Goal: Information Seeking & Learning: Compare options

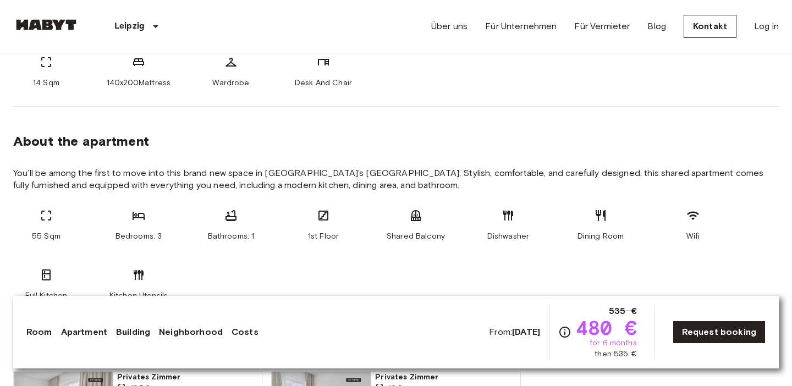
scroll to position [492, 0]
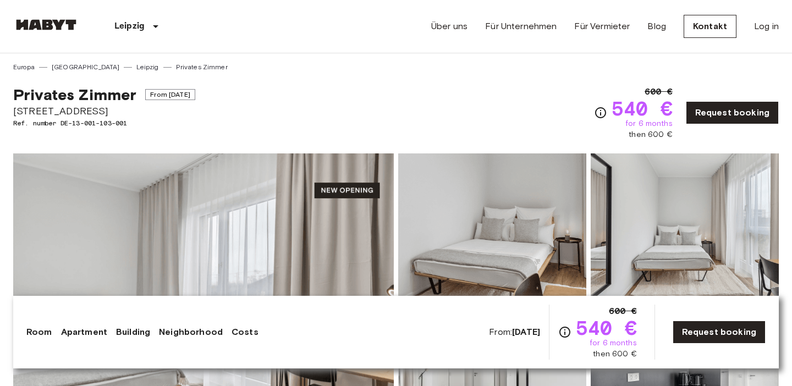
scroll to position [20, 0]
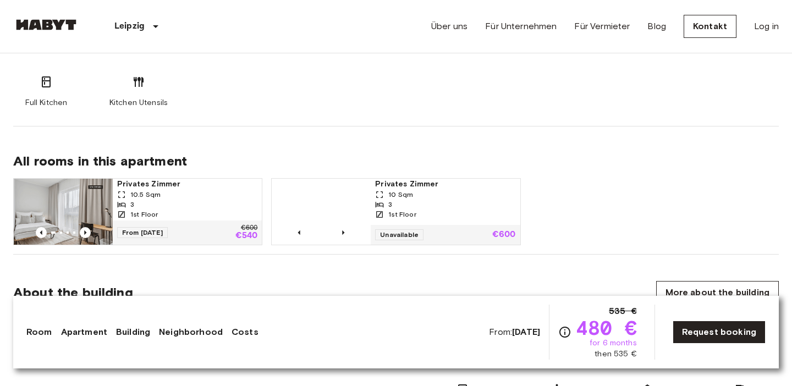
scroll to position [722, 0]
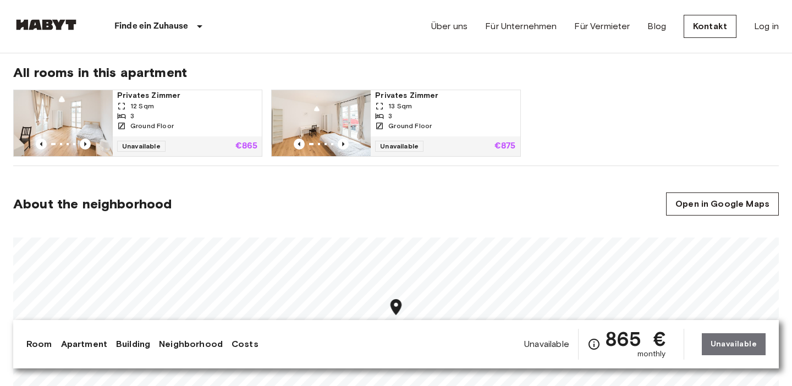
scroll to position [545, 0]
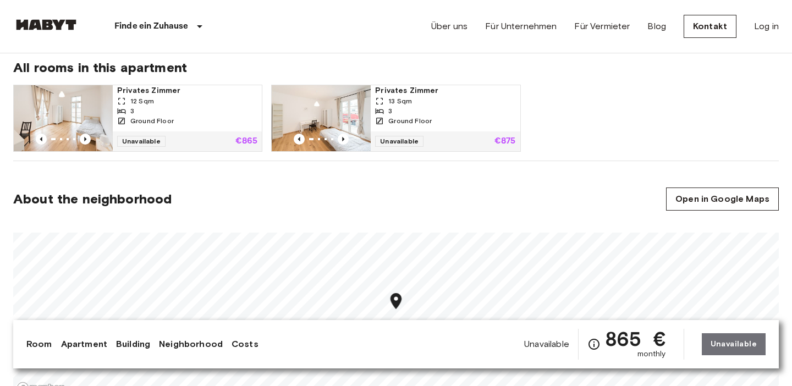
scroll to position [561, 0]
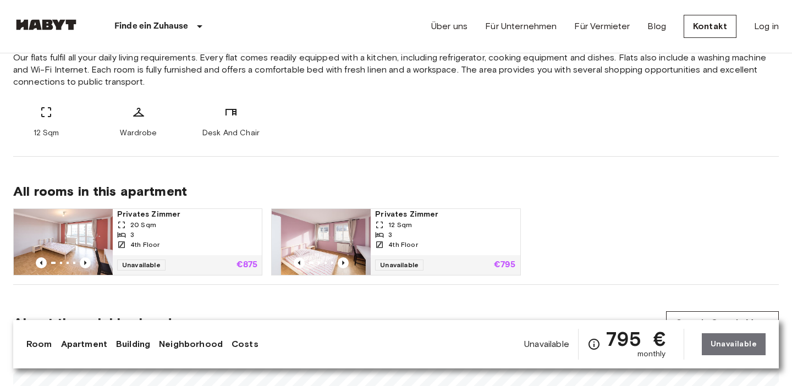
scroll to position [467, 0]
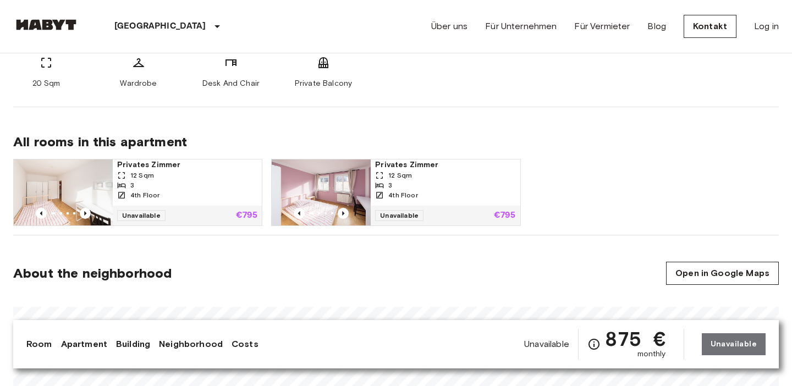
scroll to position [493, 0]
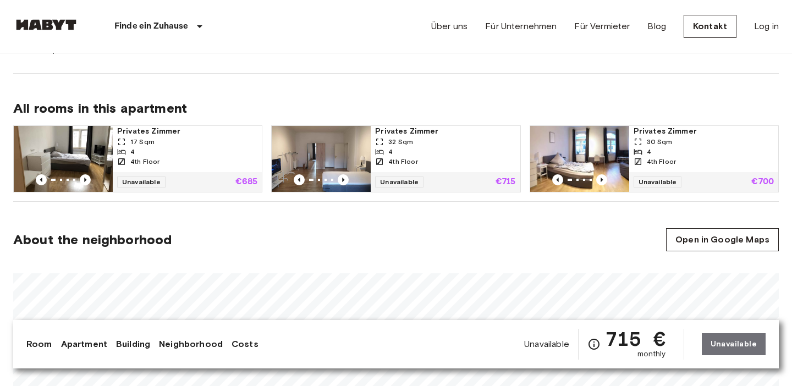
scroll to position [513, 0]
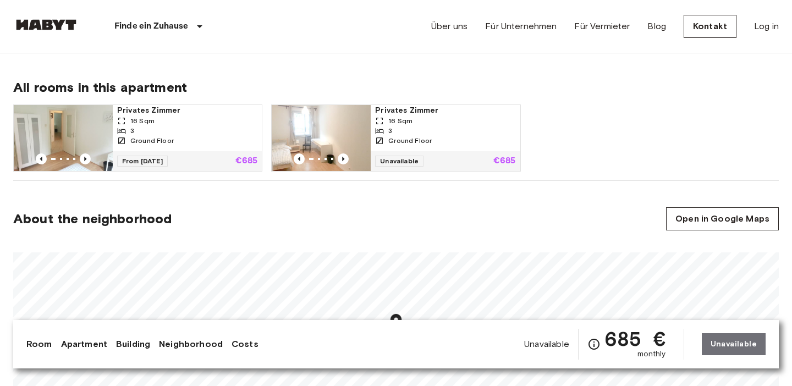
scroll to position [517, 0]
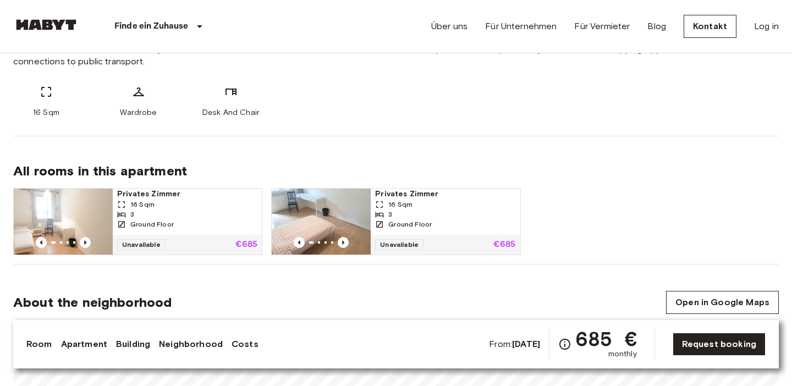
scroll to position [496, 0]
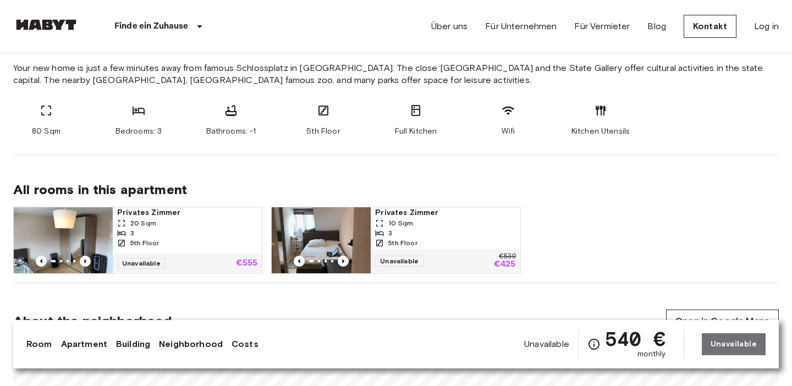
scroll to position [432, 0]
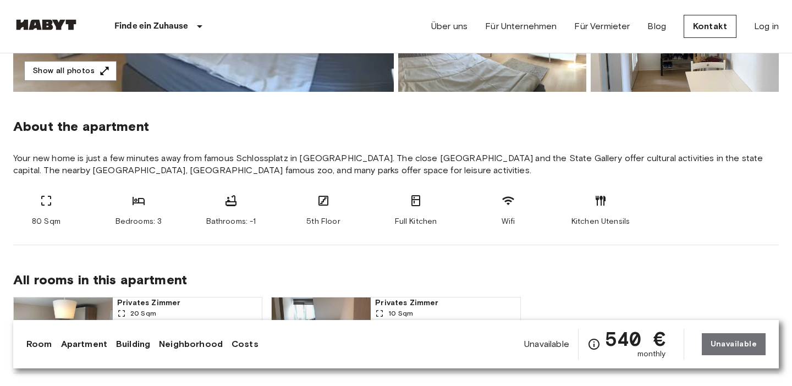
scroll to position [339, 0]
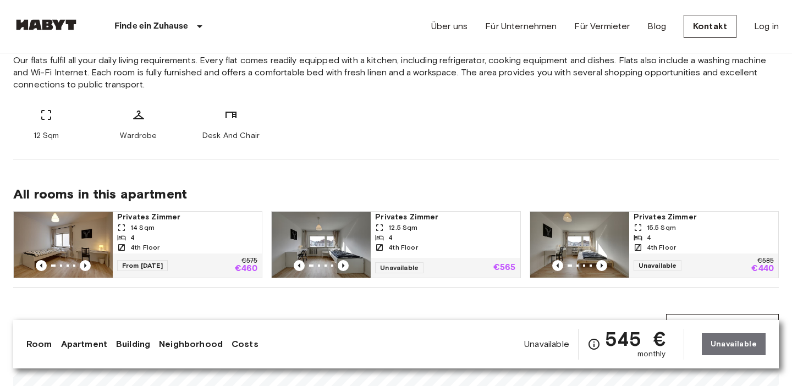
scroll to position [439, 0]
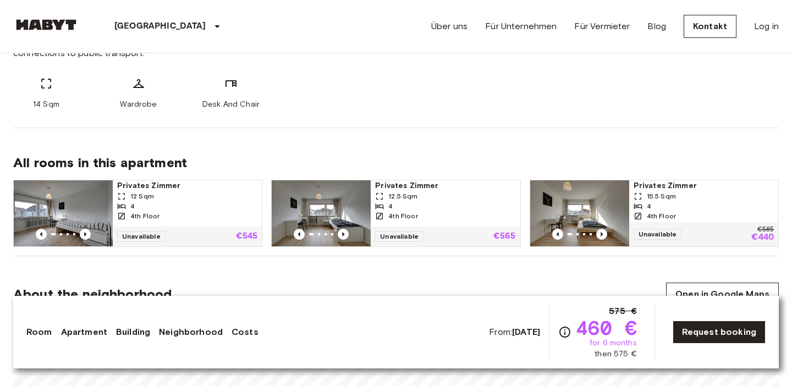
scroll to position [484, 0]
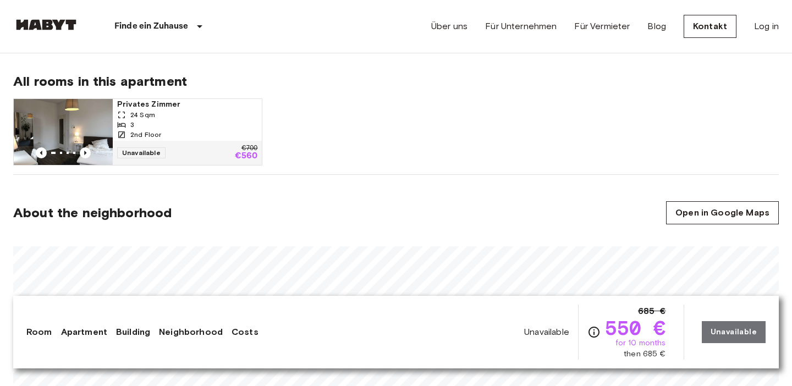
scroll to position [368, 0]
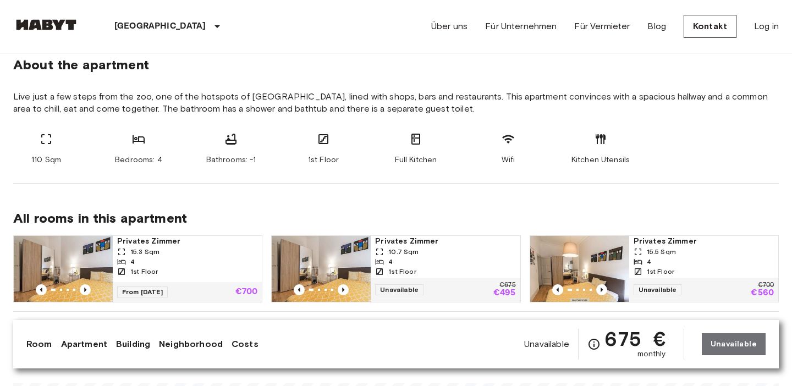
scroll to position [406, 0]
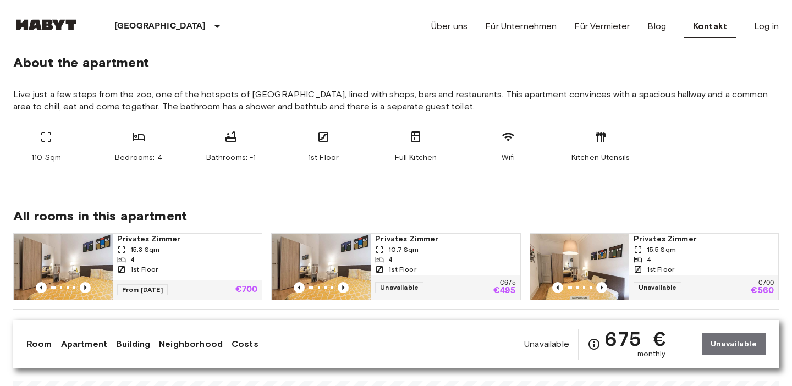
click at [362, 137] on div "110 Sqm Bedrooms: 4 Bathrooms: -1 1st Floor Full Kitchen Wifi Kitchen Utensils" at bounding box center [396, 146] width 766 height 33
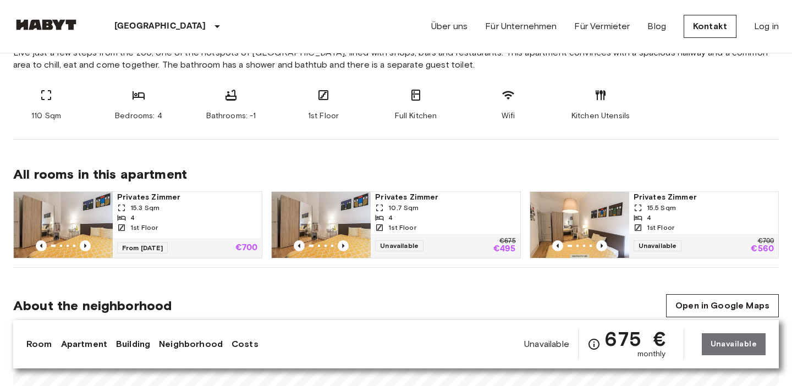
scroll to position [453, 0]
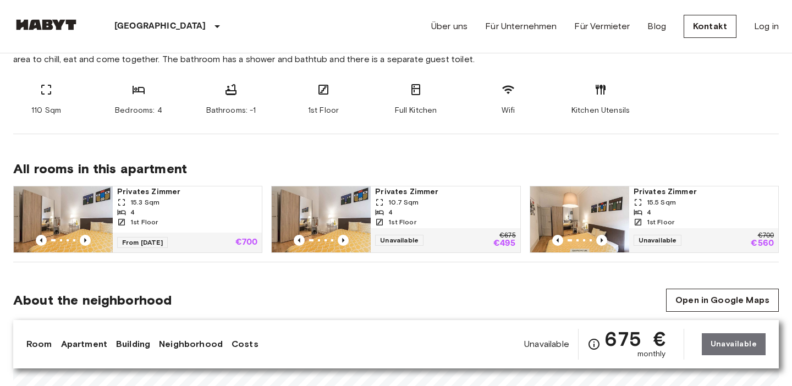
click at [363, 147] on div "All rooms in this apartment Privates Zimmer 15.3 Sqm 4 1st Floor From 04 Dec 25…" at bounding box center [396, 198] width 766 height 128
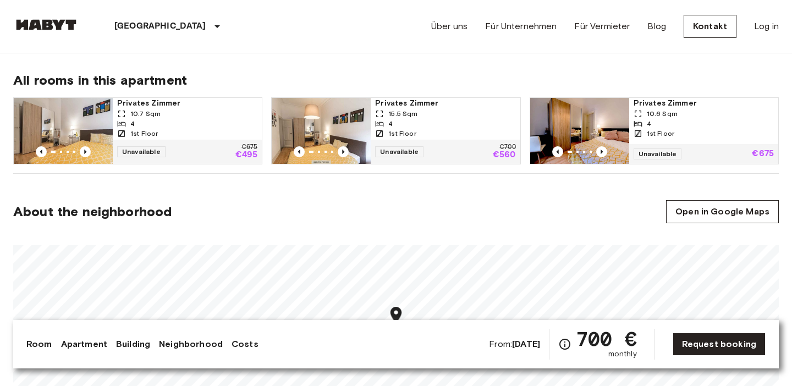
scroll to position [540, 0]
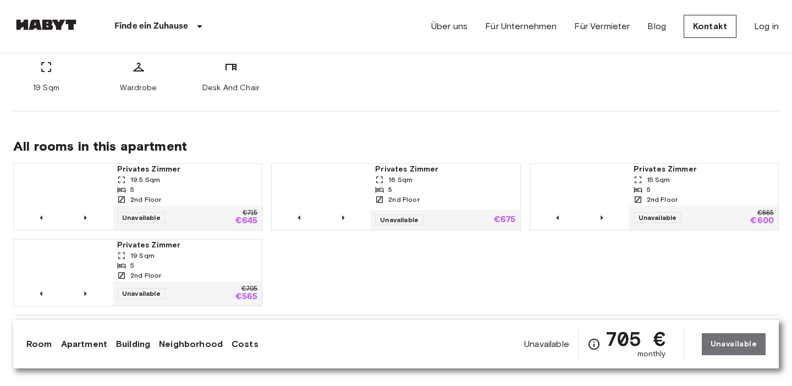
scroll to position [489, 0]
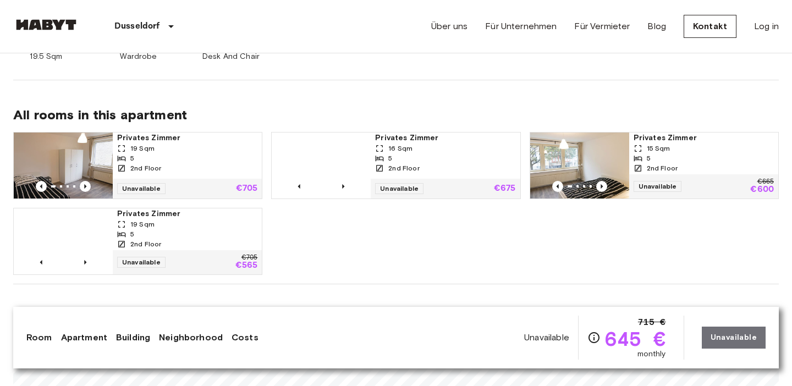
scroll to position [509, 0]
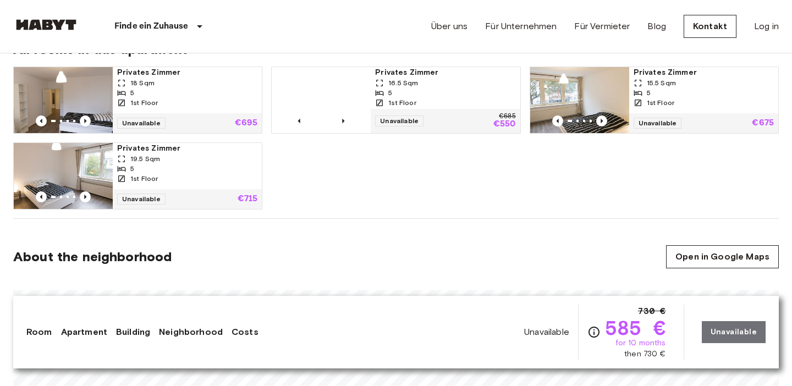
scroll to position [595, 0]
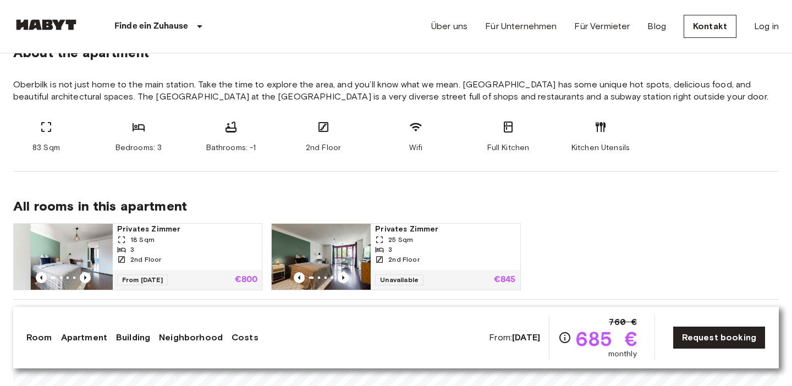
scroll to position [416, 0]
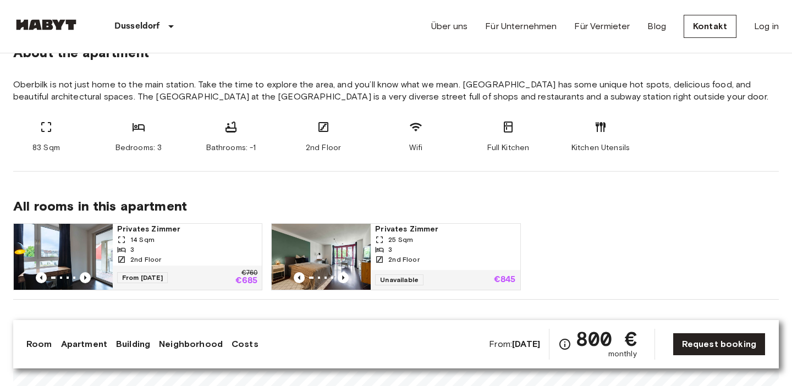
scroll to position [422, 0]
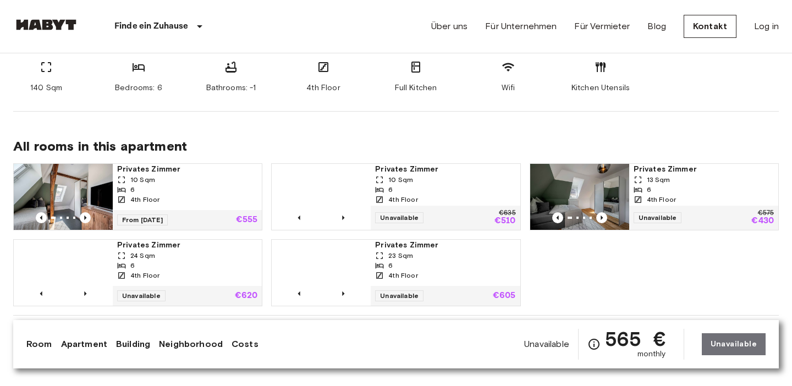
scroll to position [481, 0]
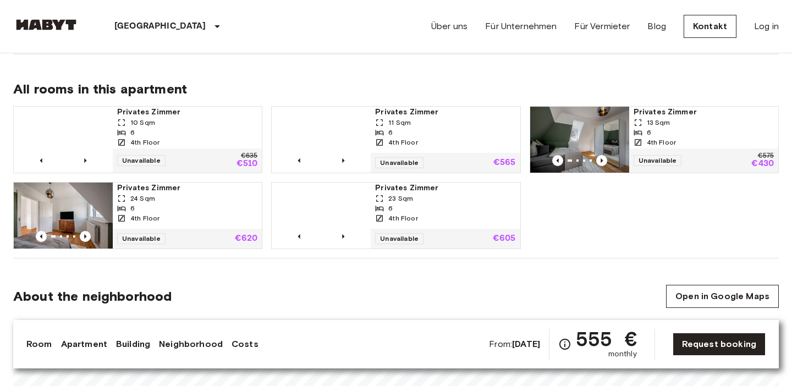
scroll to position [535, 0]
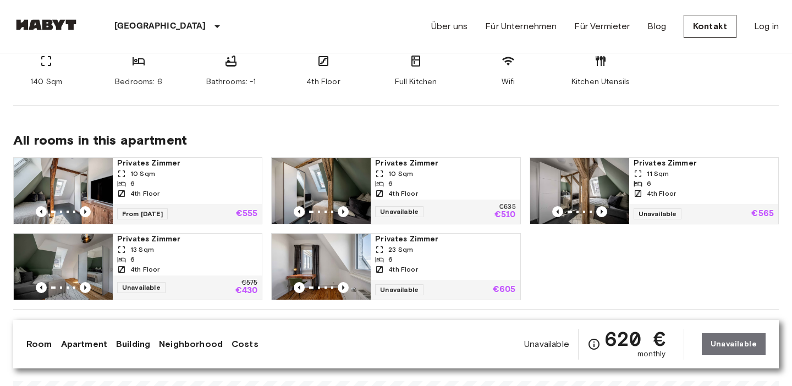
scroll to position [295, 0]
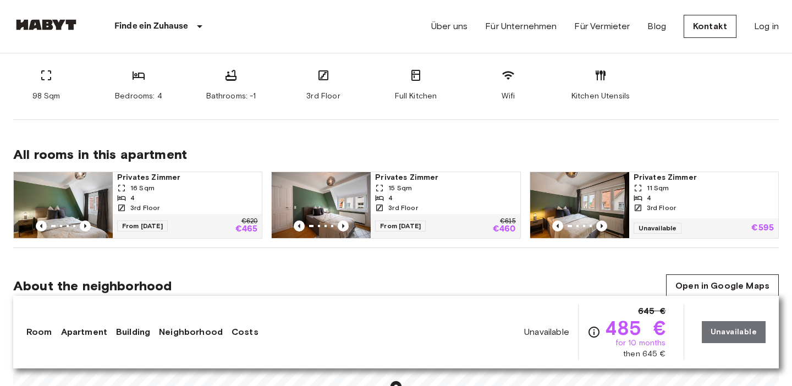
scroll to position [479, 0]
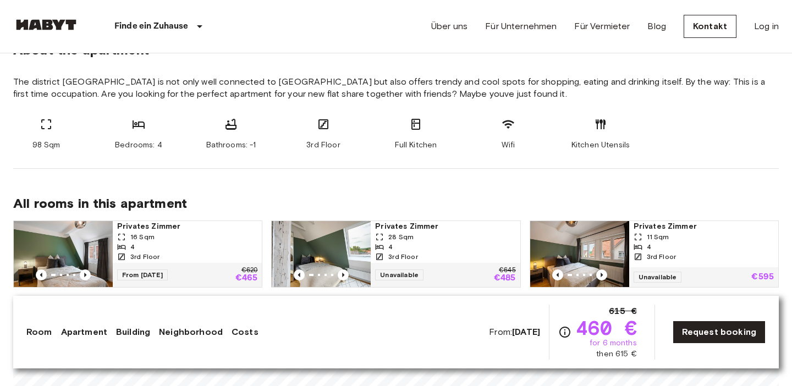
scroll to position [470, 0]
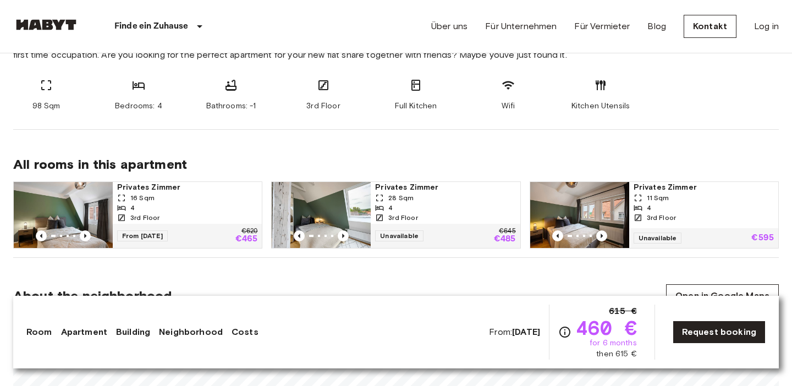
click at [387, 147] on div "All rooms in this apartment Privates [PERSON_NAME] 16 Sqm 4 3rd Floor From [DAT…" at bounding box center [396, 194] width 766 height 128
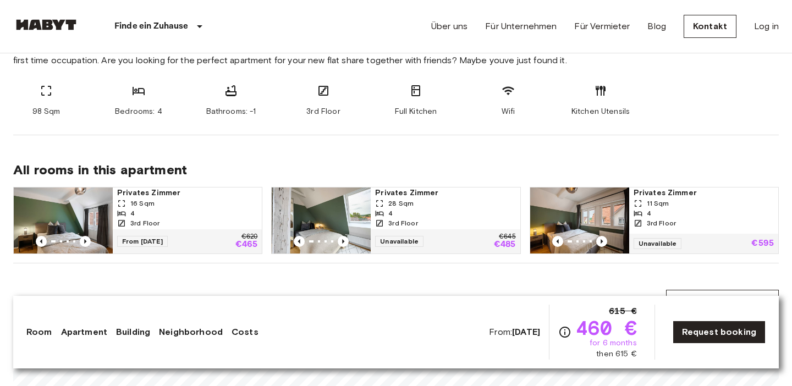
scroll to position [465, 0]
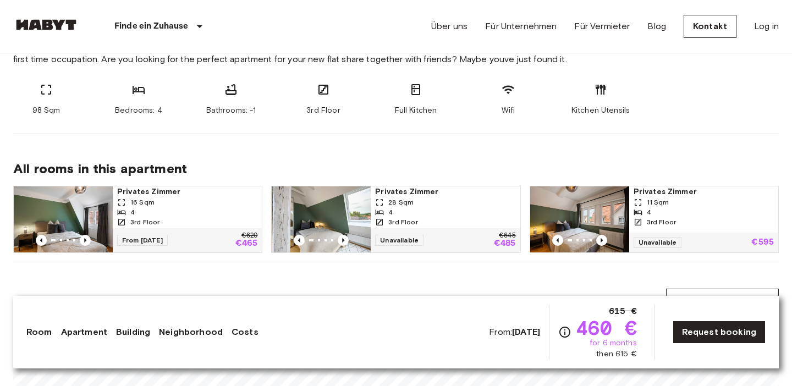
click at [357, 146] on div "All rooms in this apartment Privates Zimmer 16 Sqm 4 3rd Floor From 15 Sep 25 €…" at bounding box center [396, 198] width 766 height 128
click at [286, 148] on div "All rooms in this apartment Privates Zimmer 16 Sqm 4 3rd Floor From 15 Sep 25 €…" at bounding box center [396, 198] width 766 height 128
click at [350, 149] on div "All rooms in this apartment Privates Zimmer 16 Sqm 4 3rd Floor From 15 Sep 25 €…" at bounding box center [396, 198] width 766 height 128
click at [396, 149] on div "All rooms in this apartment Privates Zimmer 16 Sqm 4 3rd Floor From 15 Sep 25 €…" at bounding box center [396, 198] width 766 height 128
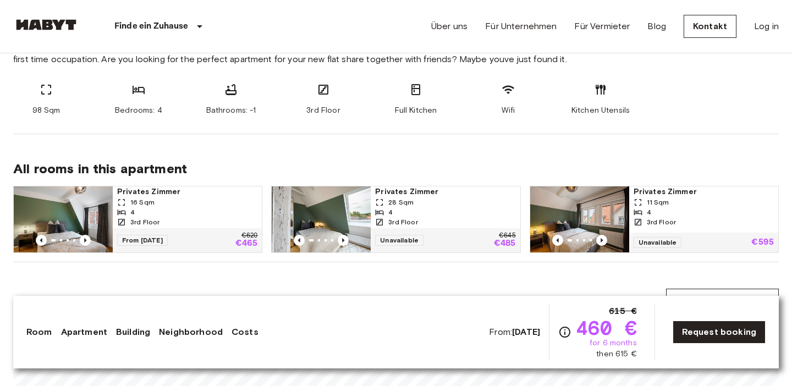
click at [176, 213] on div "4" at bounding box center [187, 212] width 140 height 10
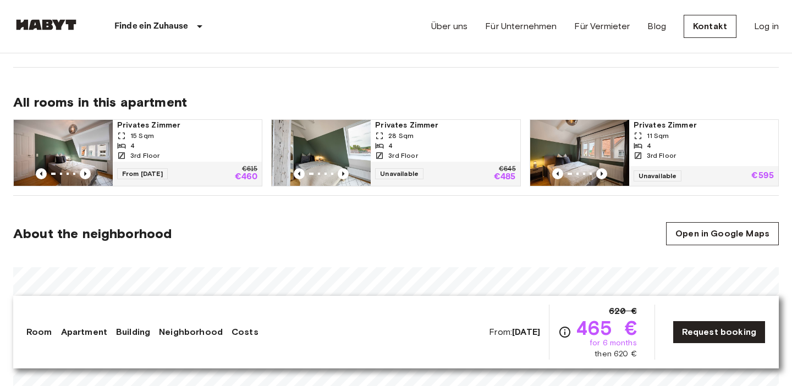
scroll to position [524, 0]
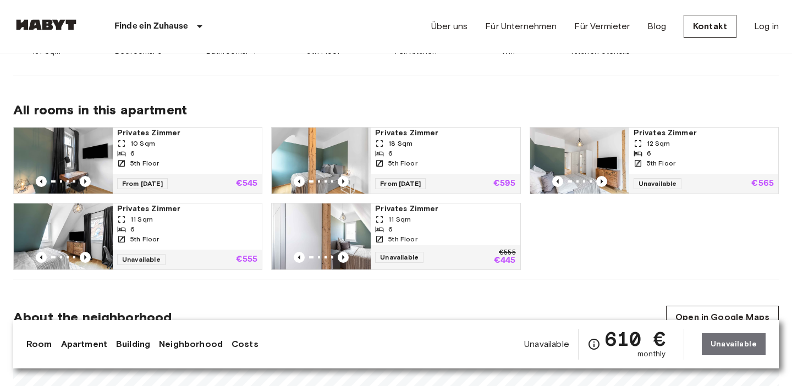
scroll to position [502, 0]
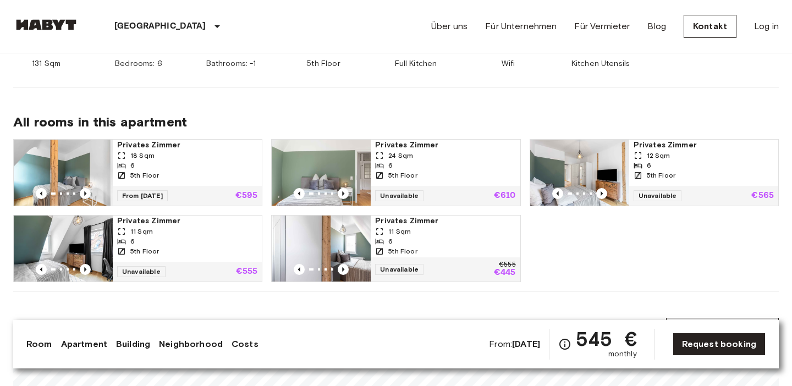
scroll to position [502, 0]
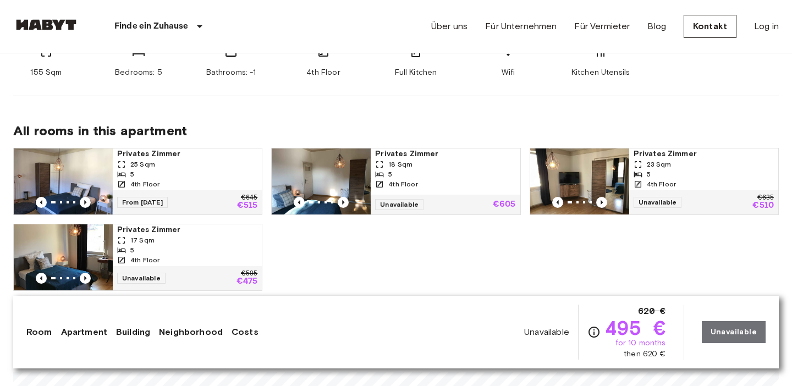
scroll to position [506, 0]
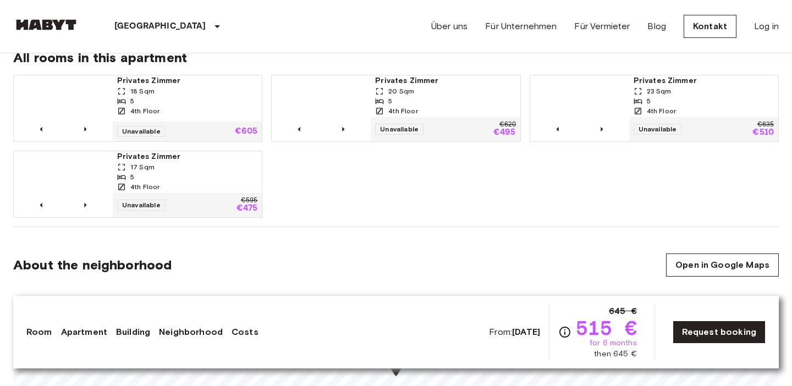
scroll to position [579, 0]
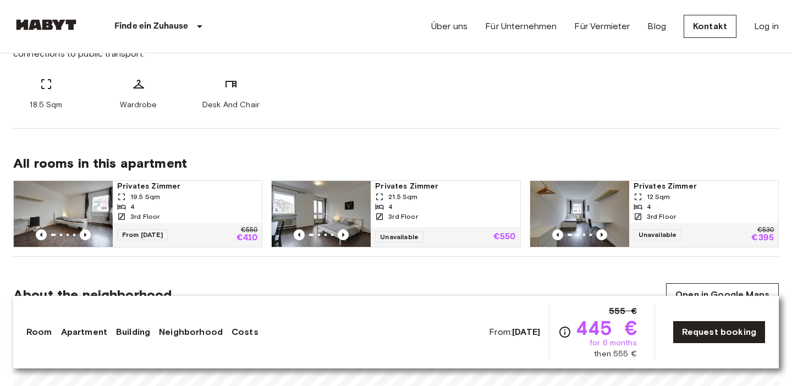
scroll to position [484, 0]
click at [149, 194] on span "19.5 Sqm" at bounding box center [145, 196] width 30 height 10
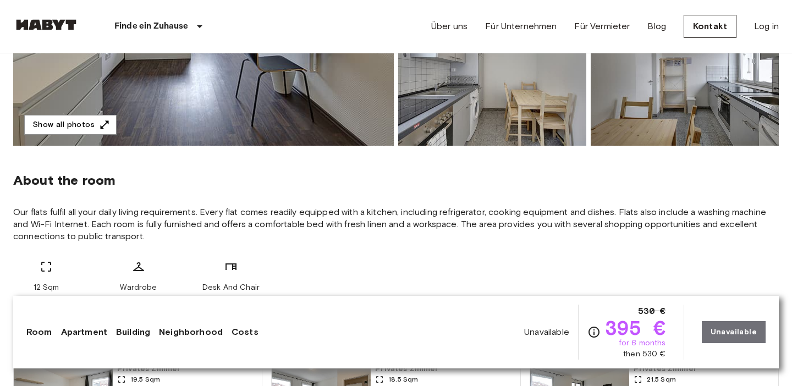
scroll to position [308, 0]
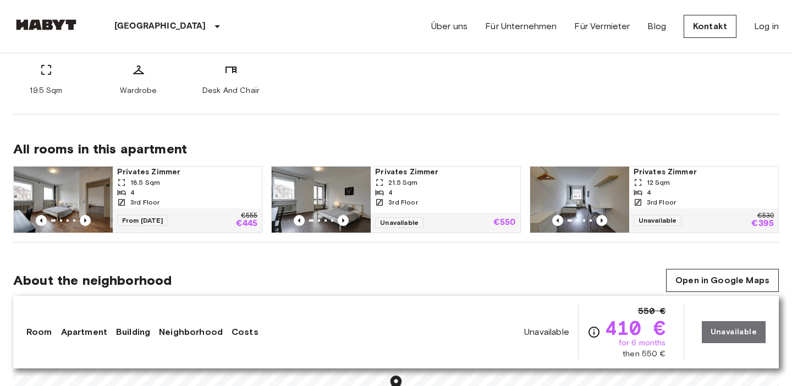
scroll to position [497, 0]
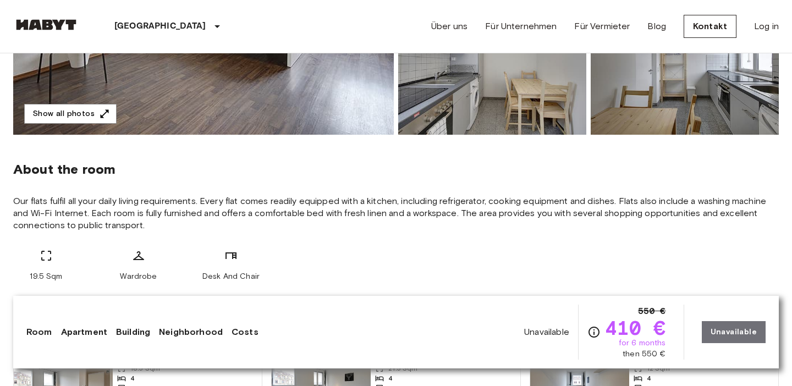
scroll to position [83, 0]
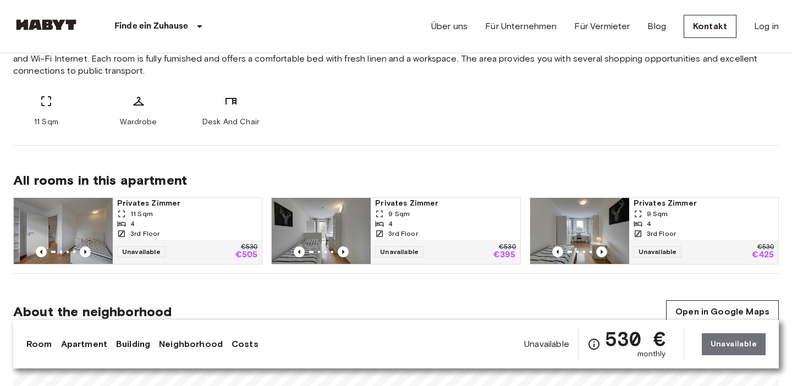
scroll to position [451, 0]
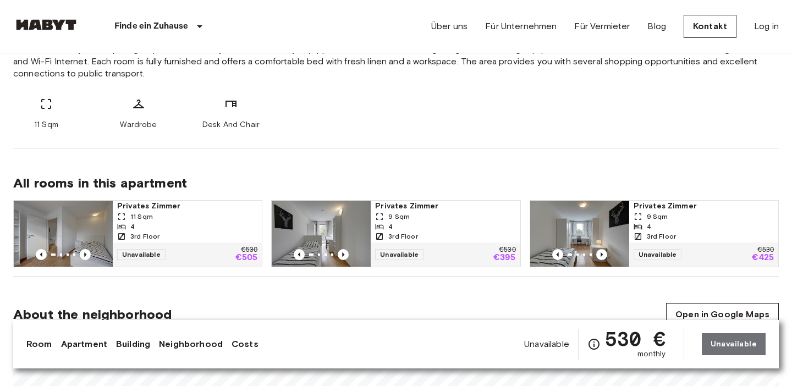
click at [373, 119] on div "11 Sqm Wardrobe Desk And Chair" at bounding box center [396, 113] width 766 height 33
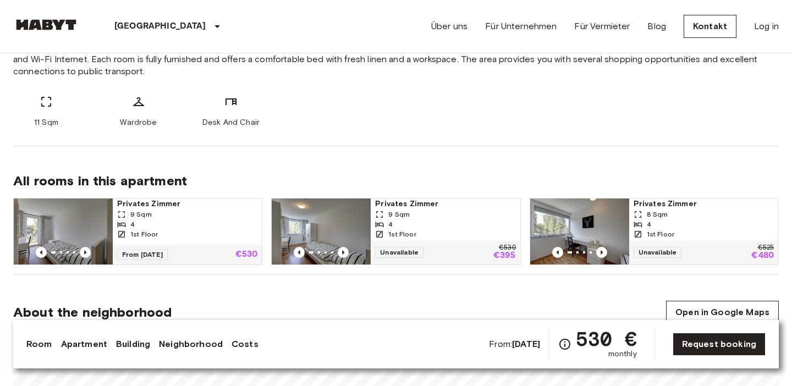
scroll to position [451, 0]
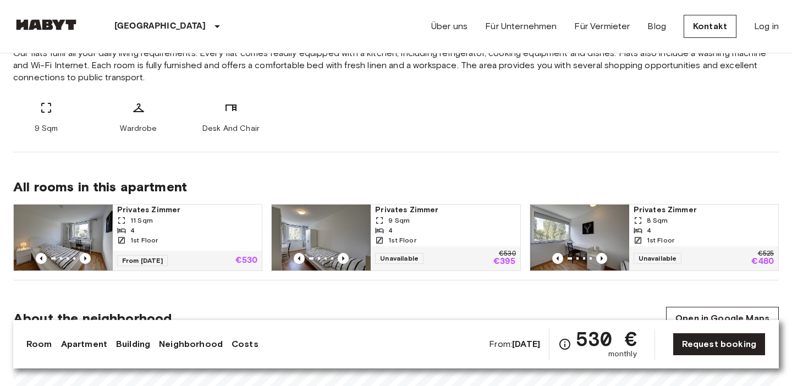
scroll to position [456, 0]
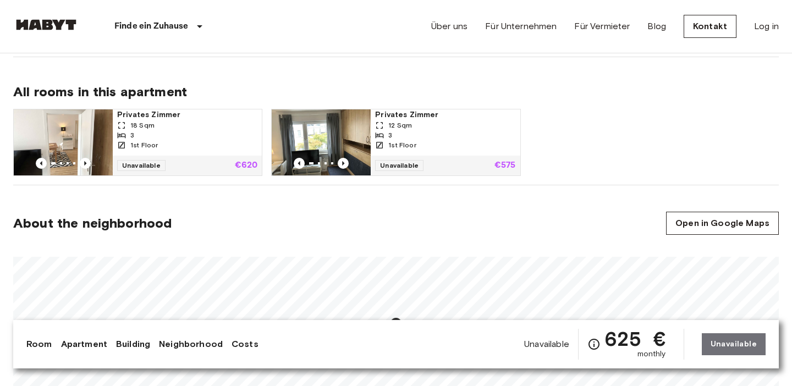
scroll to position [531, 0]
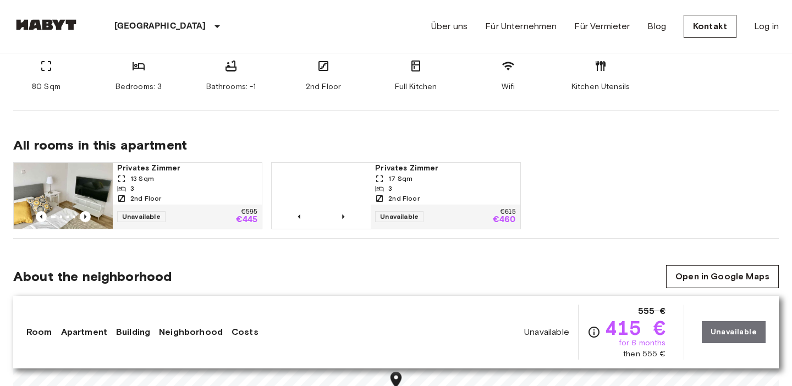
scroll to position [490, 0]
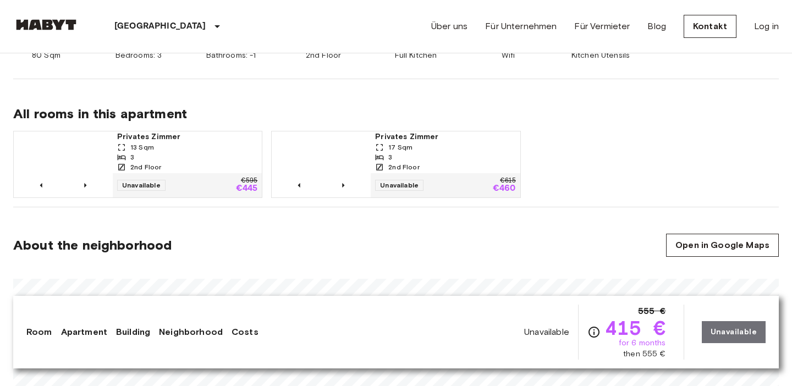
scroll to position [522, 0]
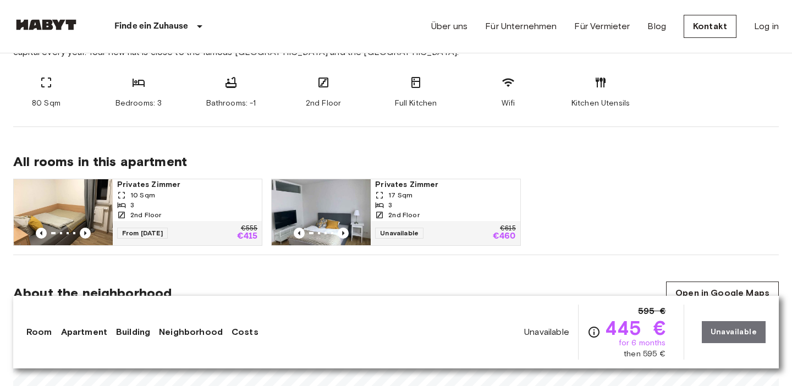
scroll to position [474, 0]
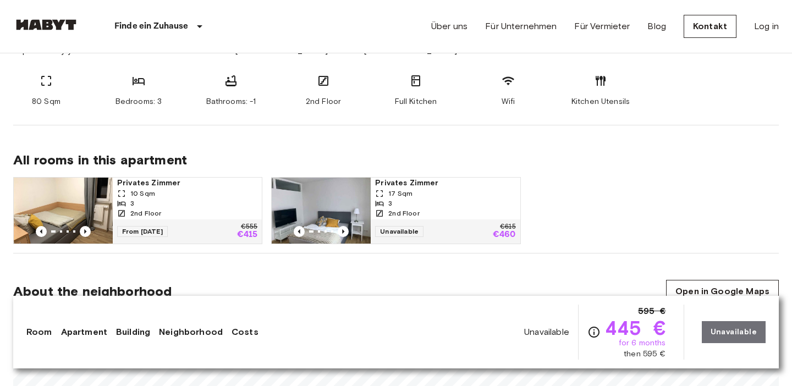
click at [165, 202] on div "3" at bounding box center [187, 204] width 140 height 10
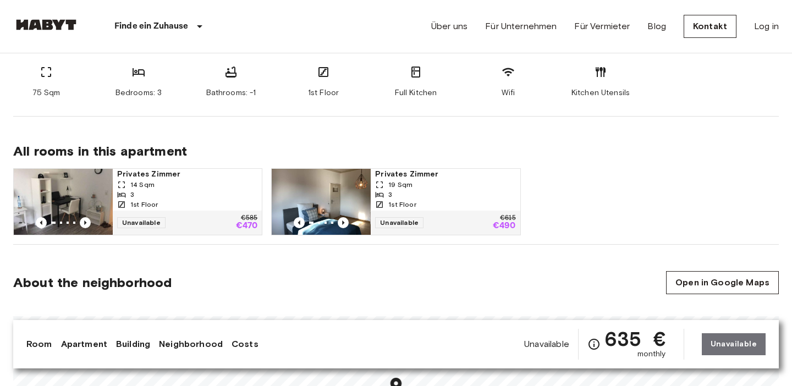
scroll to position [473, 0]
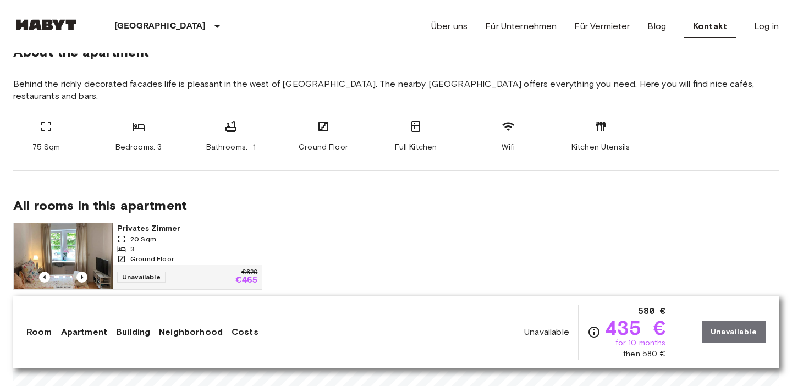
scroll to position [432, 0]
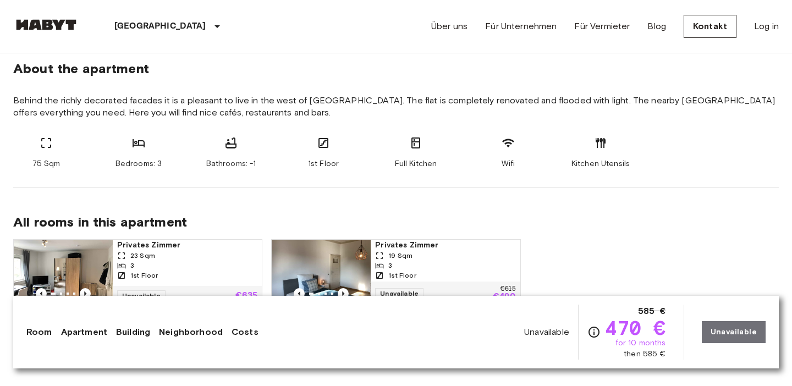
scroll to position [463, 0]
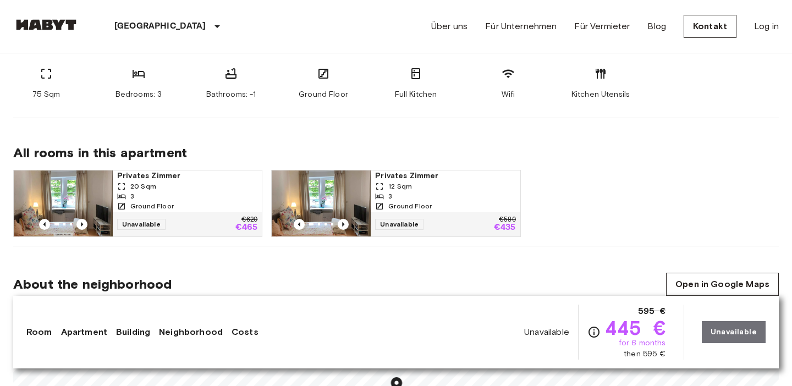
scroll to position [482, 0]
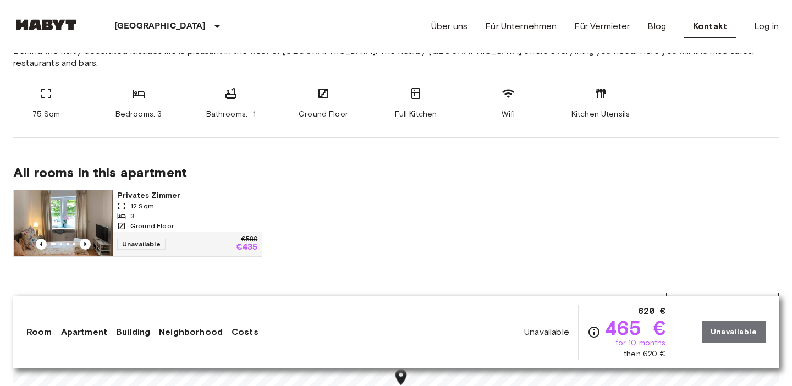
scroll to position [463, 0]
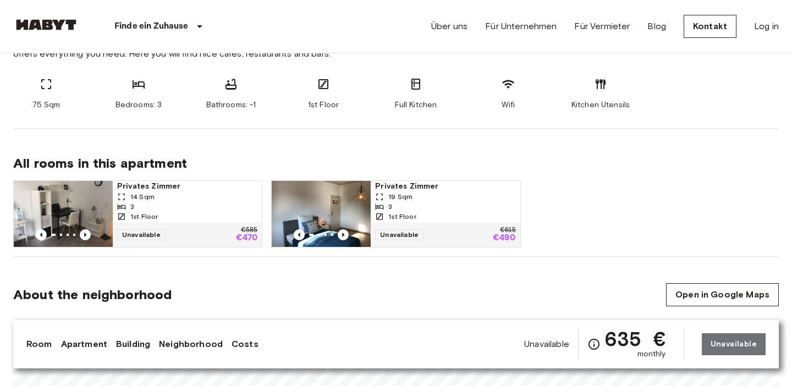
scroll to position [460, 0]
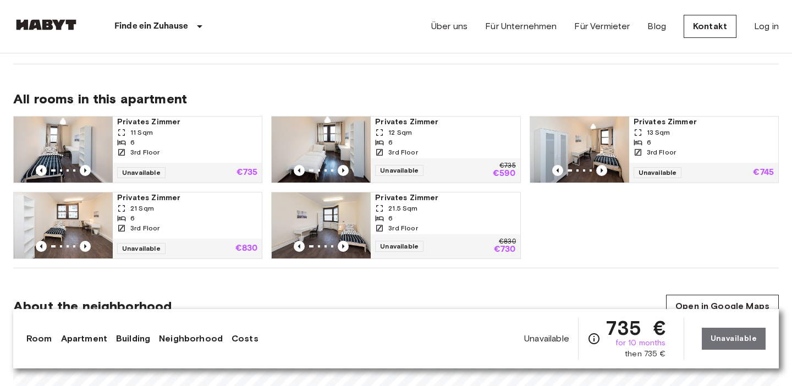
scroll to position [537, 0]
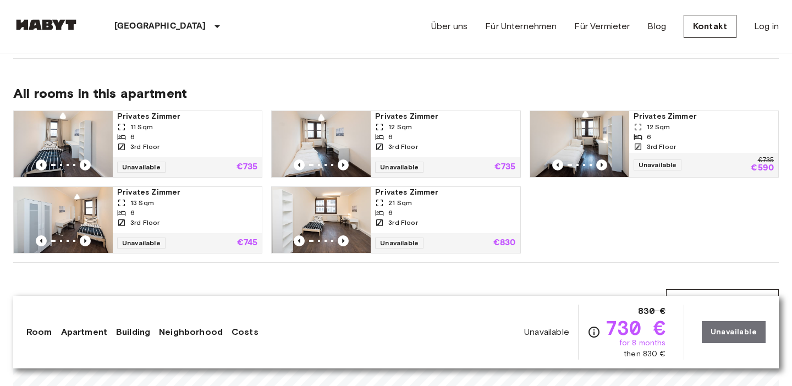
scroll to position [575, 0]
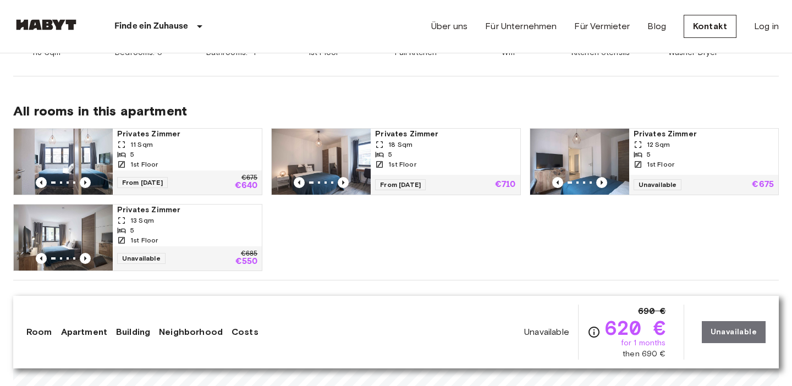
scroll to position [524, 0]
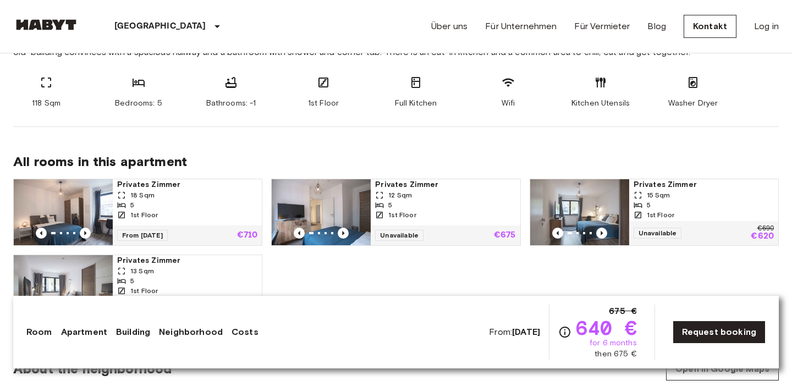
scroll to position [474, 0]
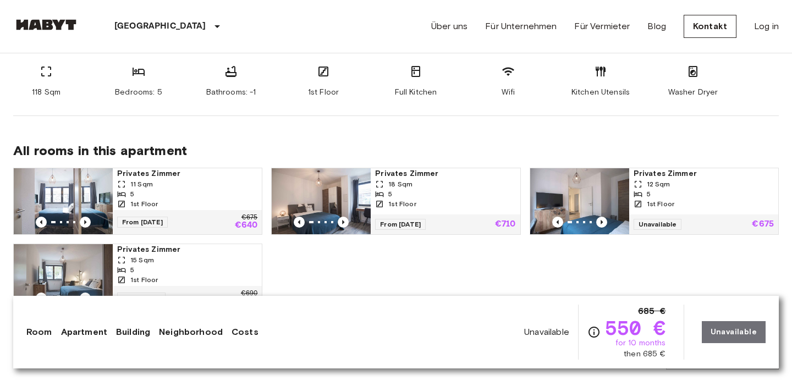
scroll to position [486, 0]
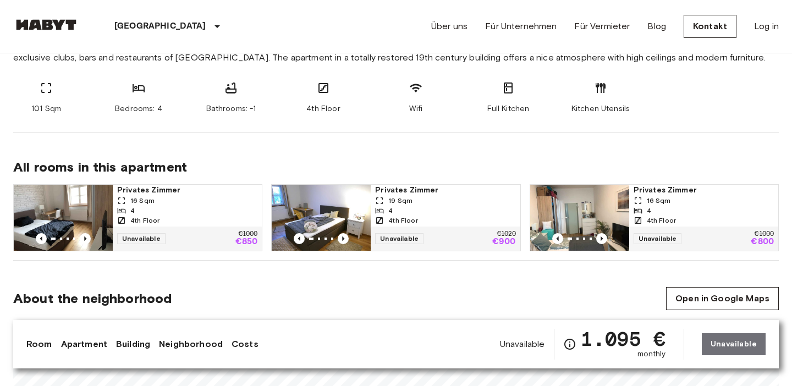
scroll to position [447, 0]
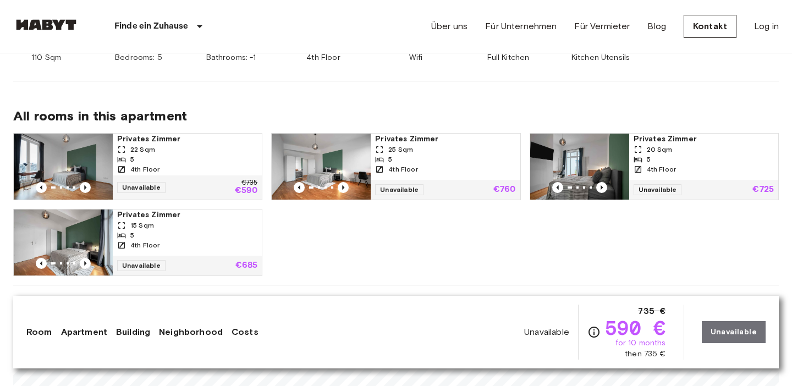
scroll to position [520, 0]
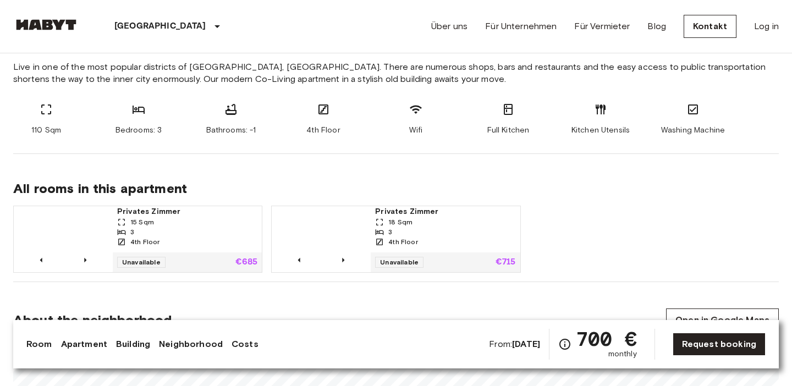
scroll to position [435, 0]
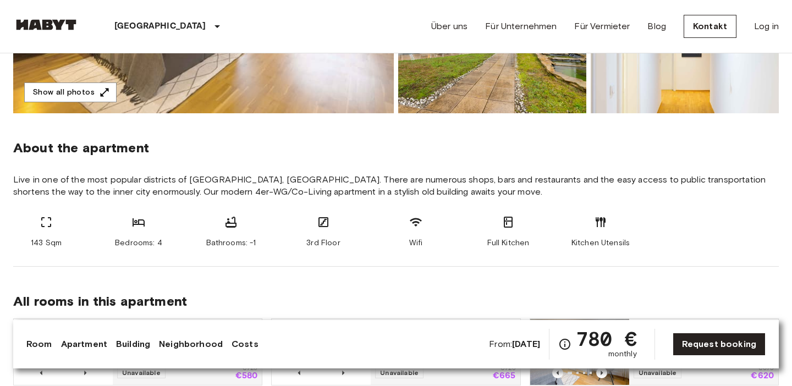
scroll to position [268, 0]
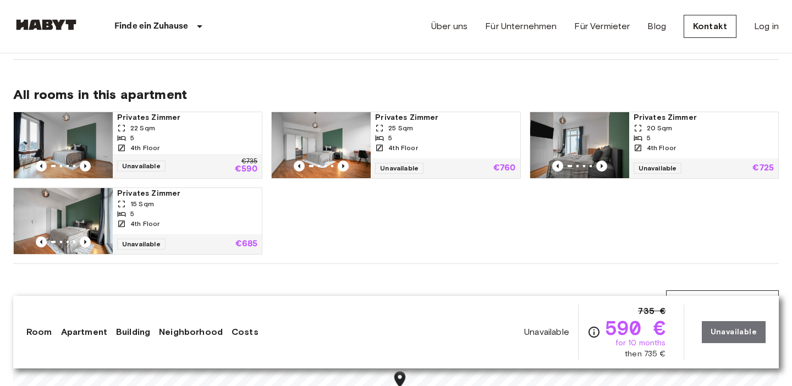
scroll to position [540, 0]
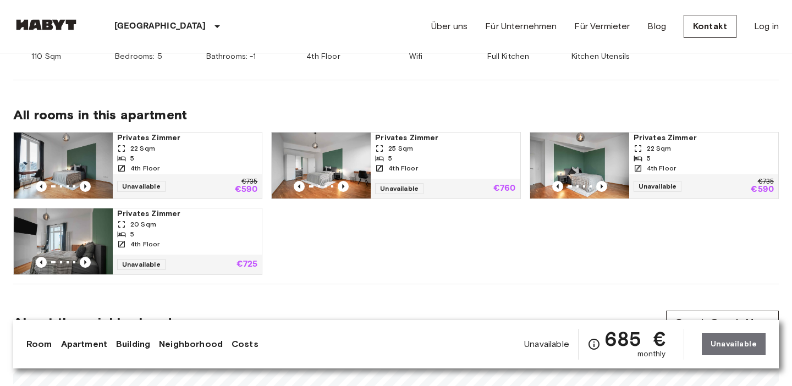
scroll to position [508, 0]
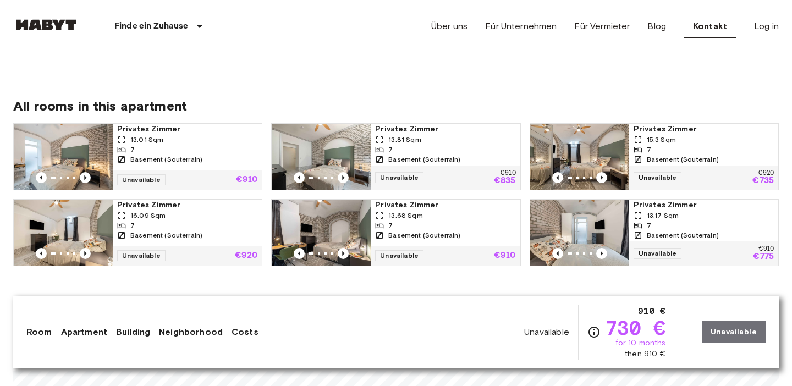
scroll to position [697, 0]
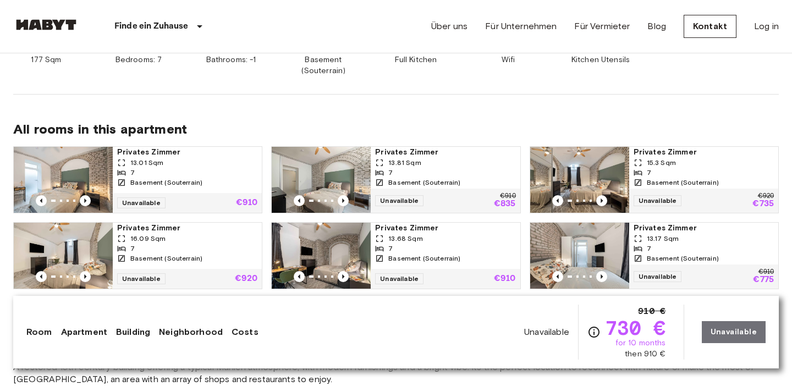
scroll to position [672, 0]
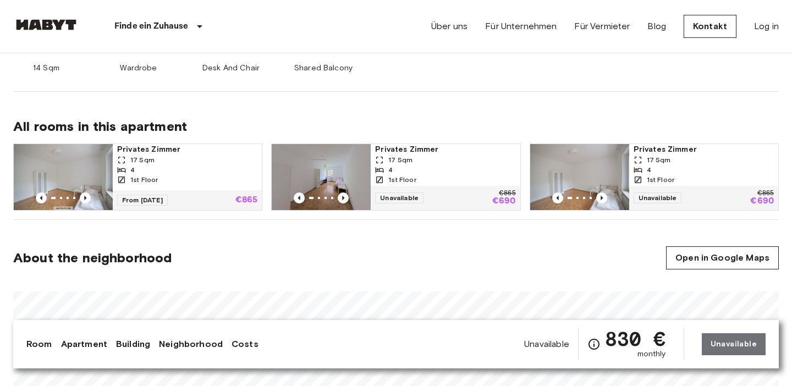
scroll to position [520, 0]
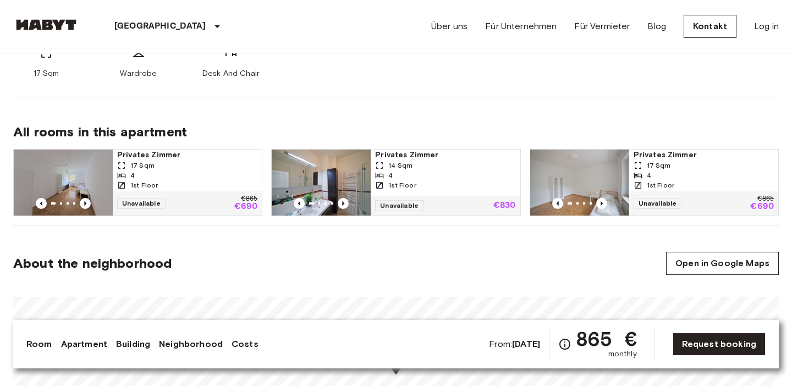
scroll to position [449, 0]
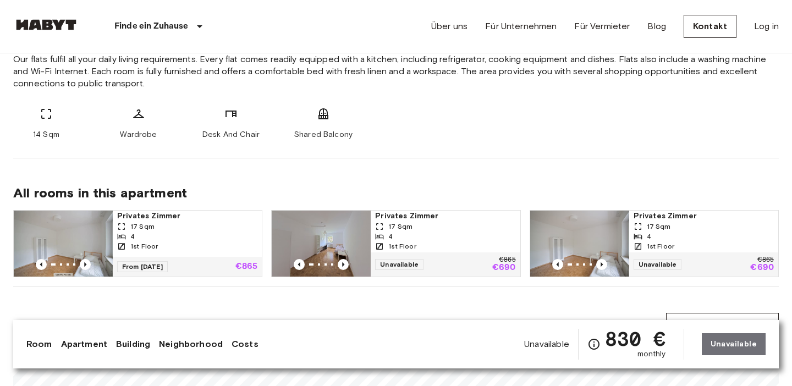
scroll to position [442, 0]
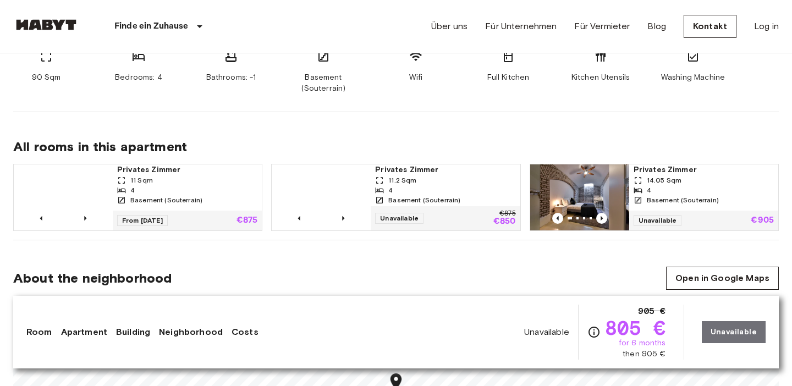
scroll to position [501, 0]
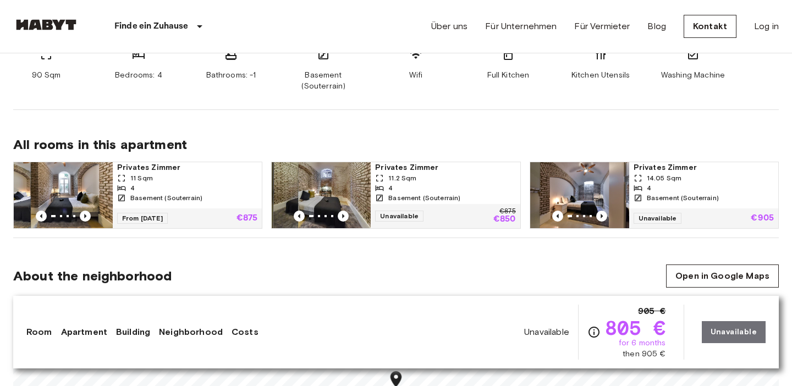
click at [342, 41] on div "Finde ein Zuhause Europa Amsterdam Berlin Brüssel Köln Dusseldorf Frankfurt Gra…" at bounding box center [396, 26] width 766 height 53
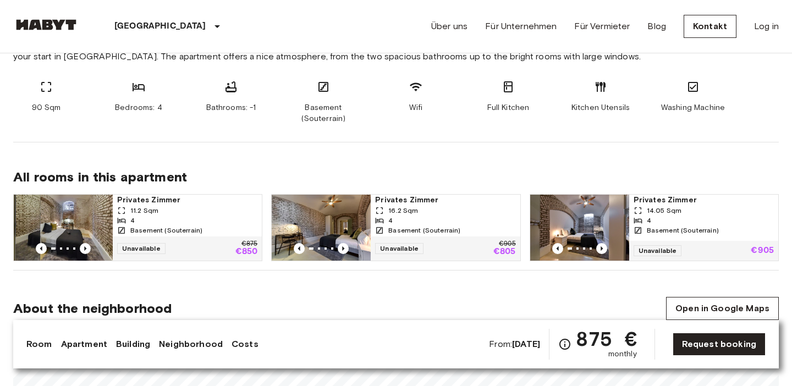
scroll to position [454, 0]
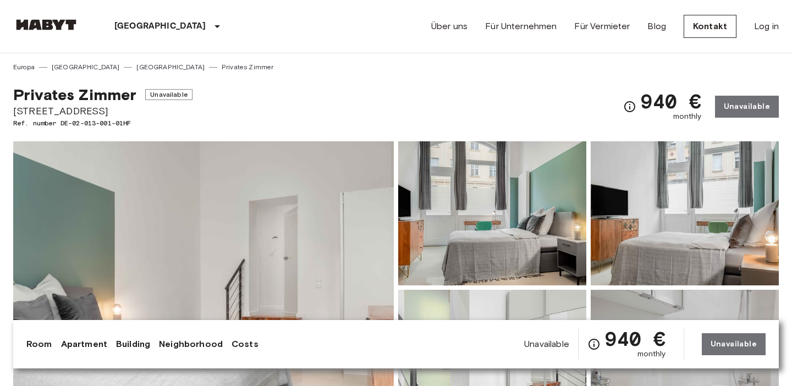
click at [403, 270] on img at bounding box center [492, 213] width 188 height 144
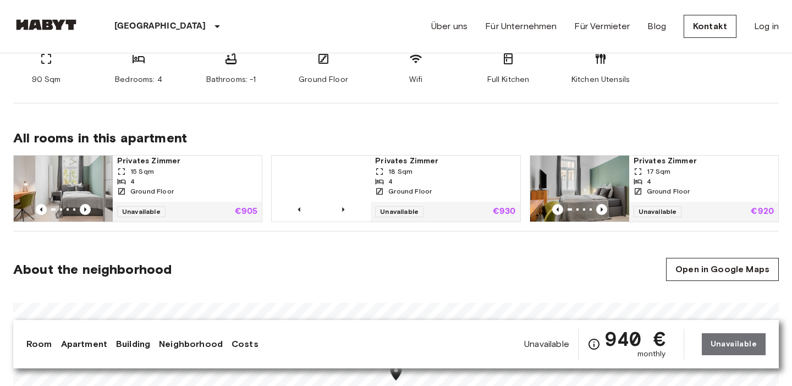
scroll to position [453, 0]
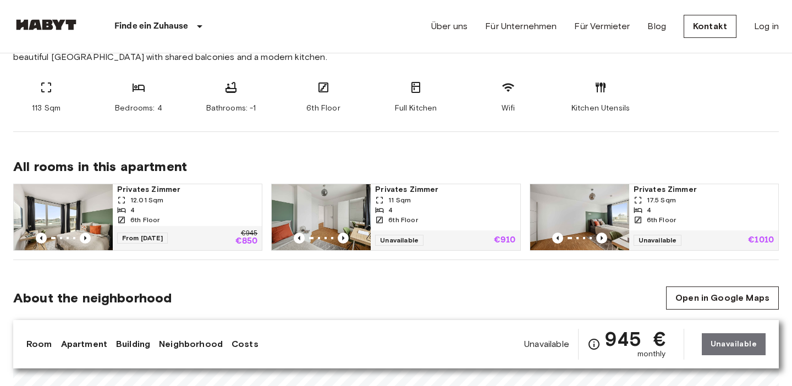
scroll to position [452, 0]
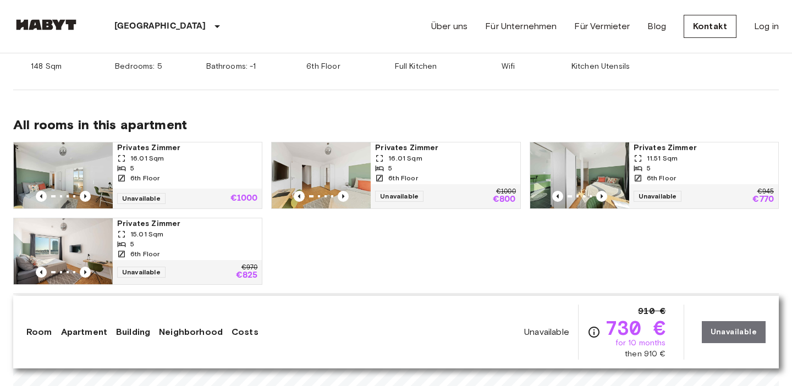
scroll to position [511, 0]
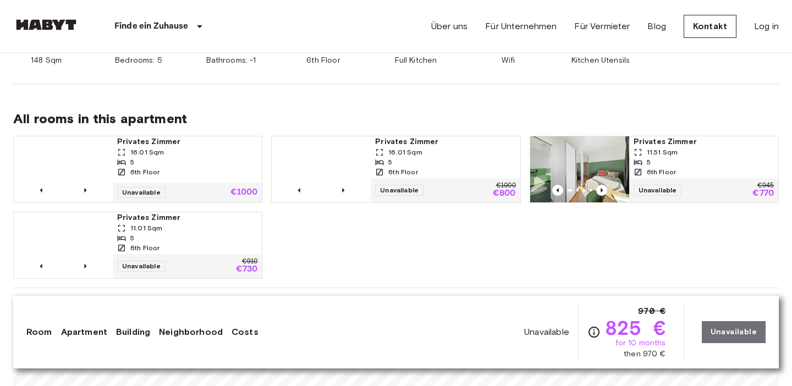
scroll to position [526, 0]
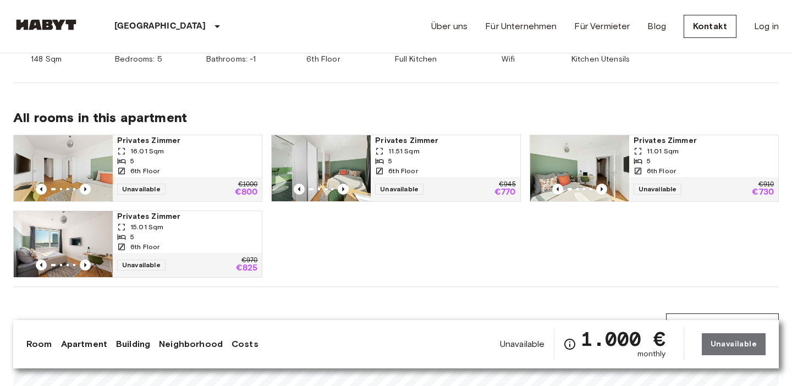
scroll to position [503, 0]
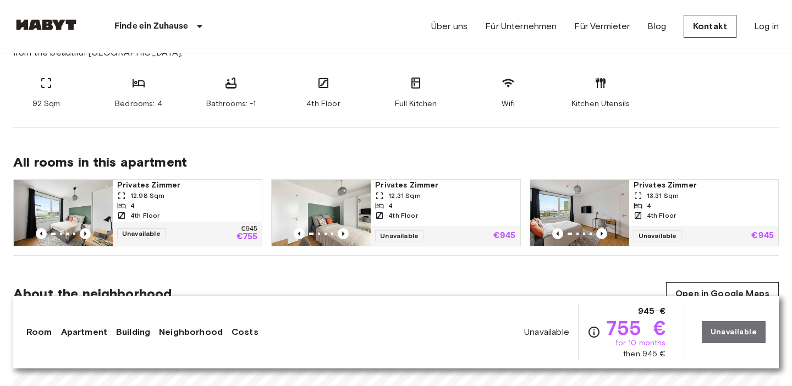
scroll to position [470, 0]
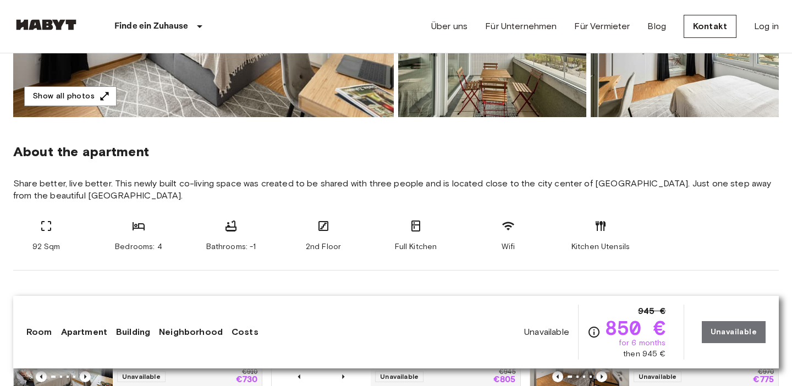
scroll to position [331, 0]
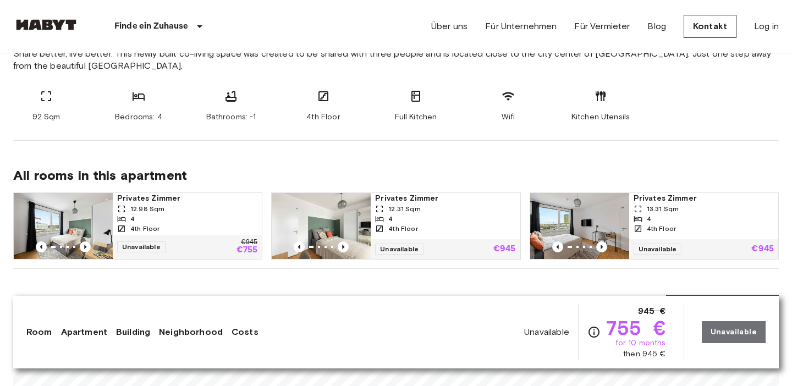
scroll to position [464, 0]
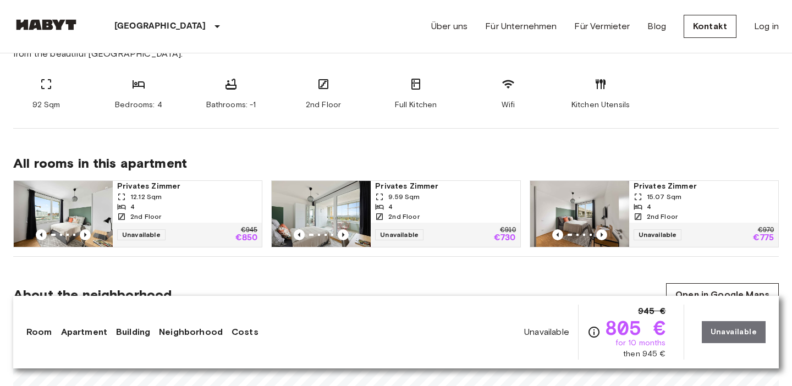
scroll to position [473, 0]
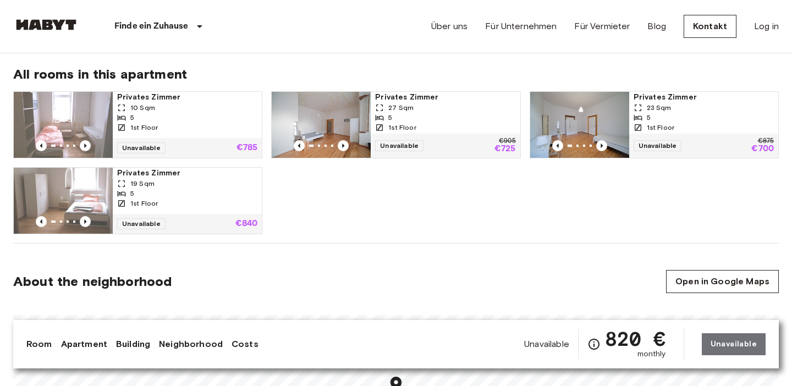
scroll to position [554, 0]
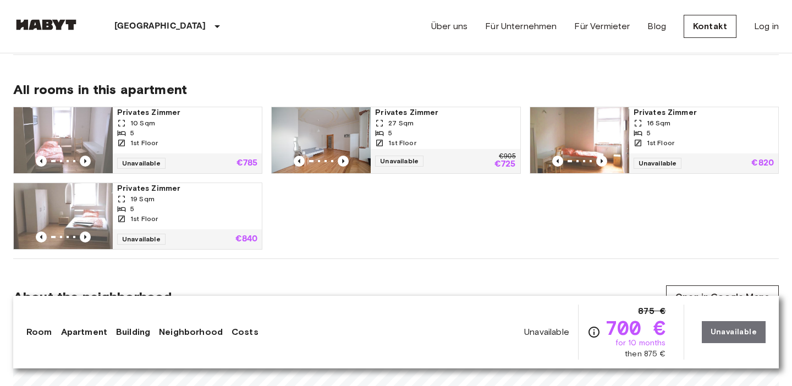
scroll to position [556, 0]
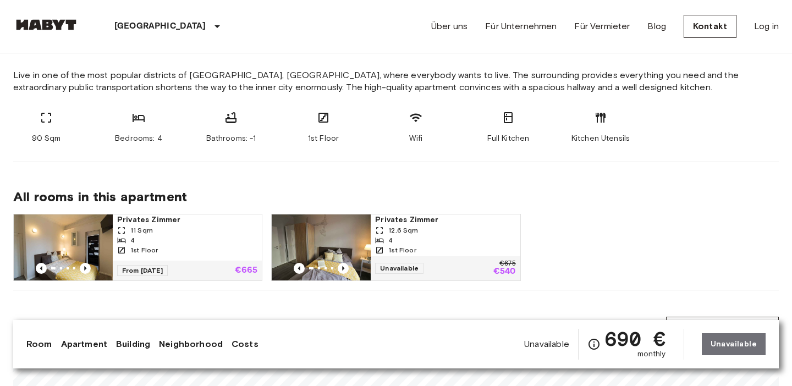
scroll to position [449, 0]
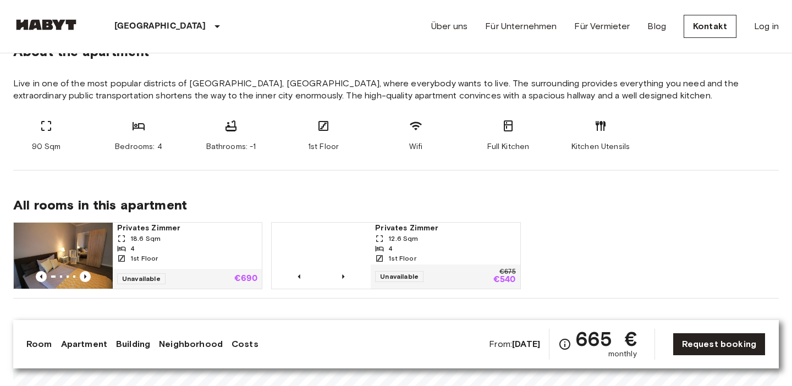
scroll to position [415, 0]
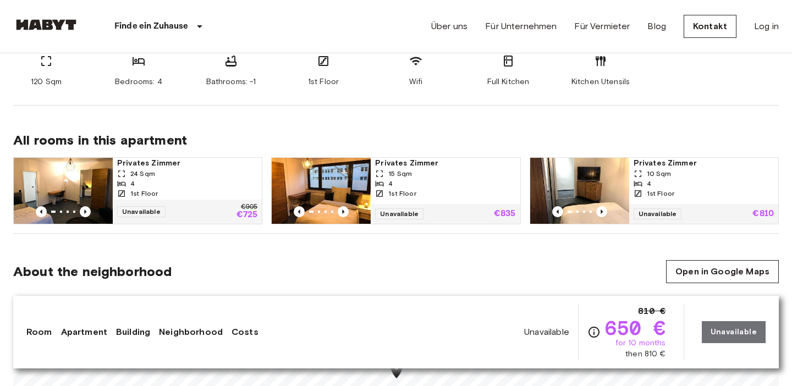
scroll to position [497, 0]
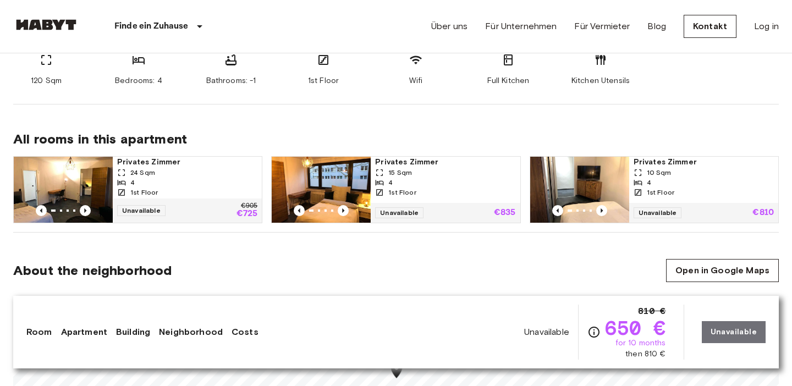
scroll to position [489, 0]
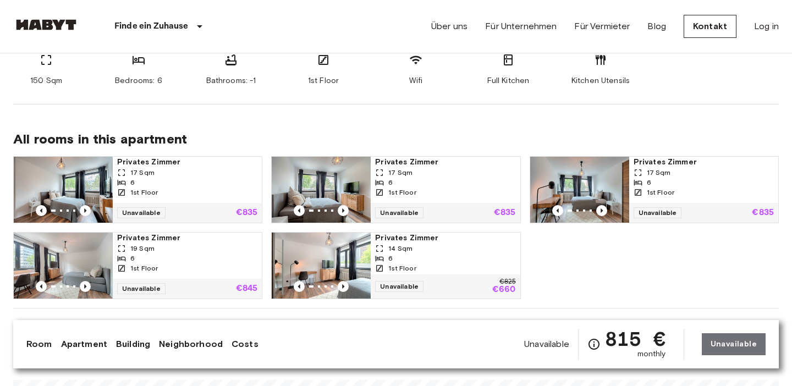
scroll to position [484, 0]
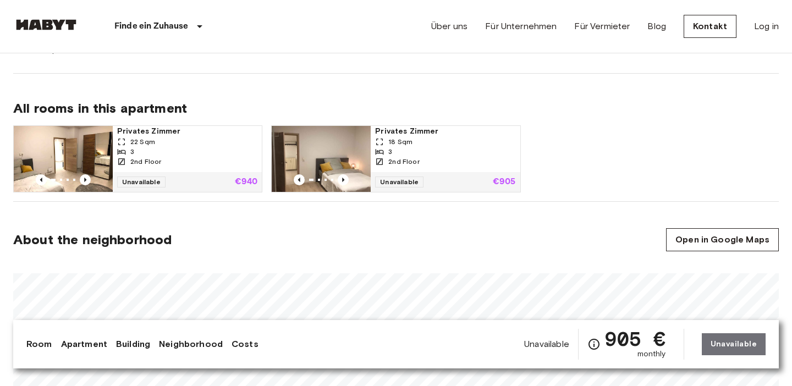
scroll to position [513, 0]
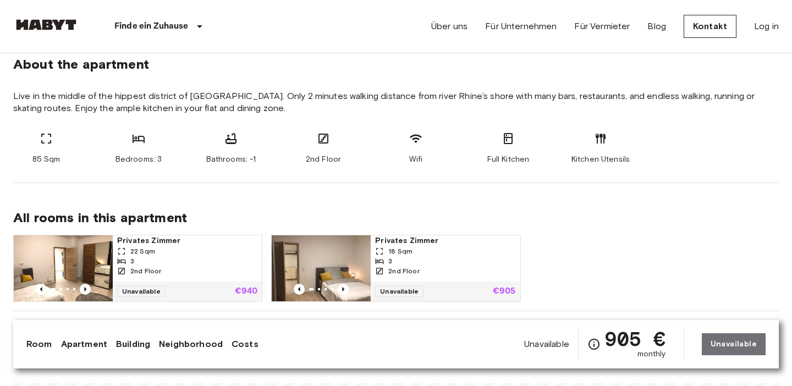
scroll to position [405, 0]
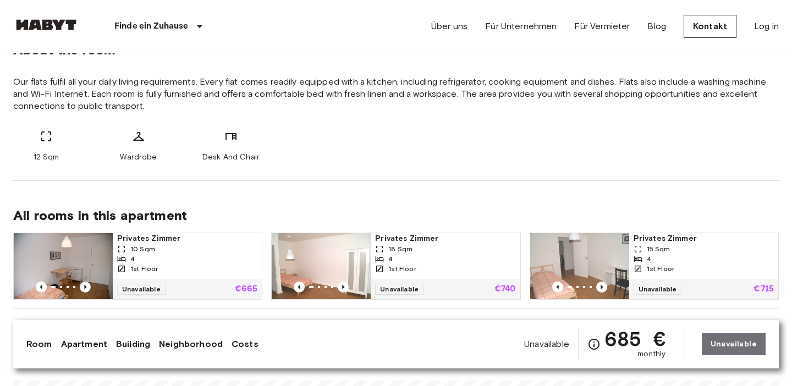
scroll to position [419, 0]
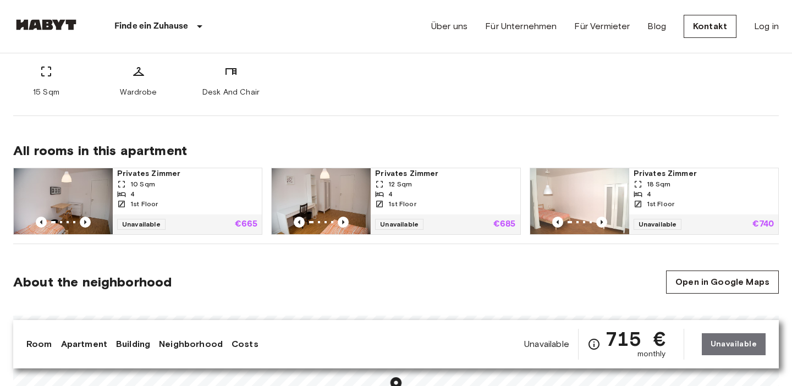
scroll to position [411, 0]
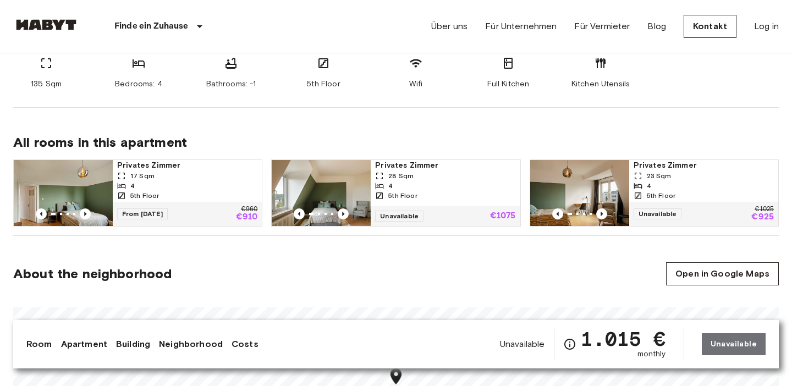
scroll to position [476, 0]
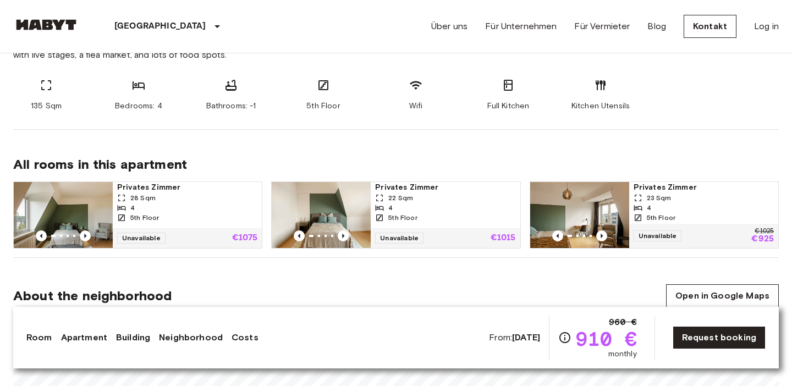
scroll to position [480, 0]
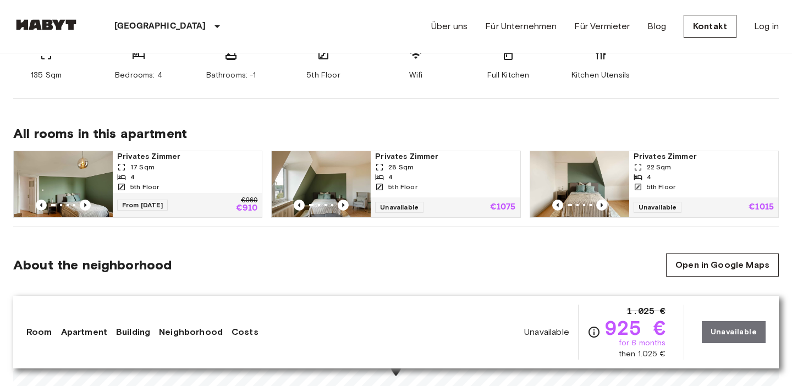
scroll to position [516, 0]
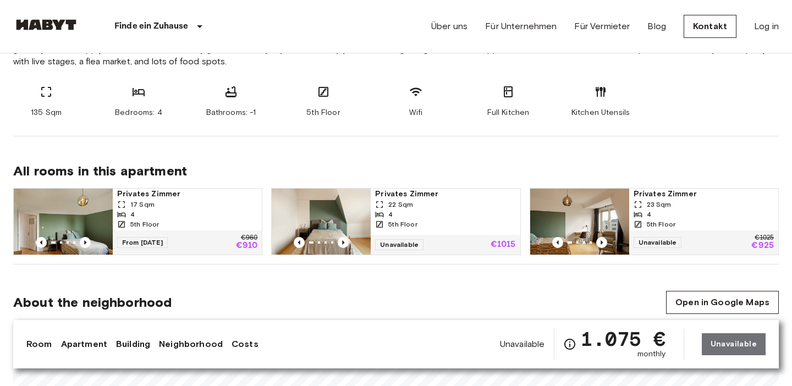
scroll to position [464, 0]
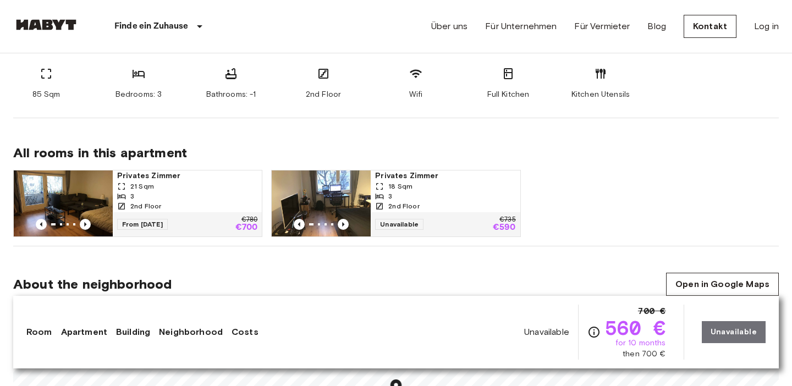
scroll to position [483, 0]
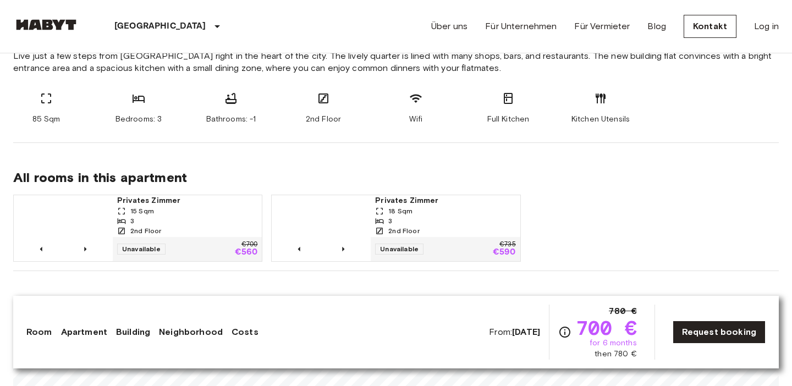
scroll to position [461, 0]
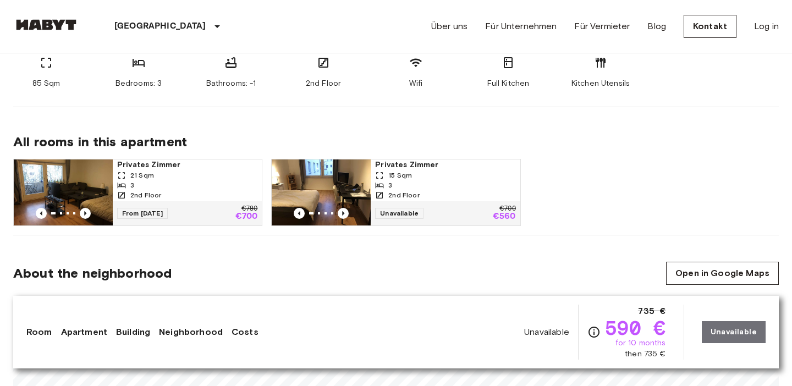
scroll to position [496, 0]
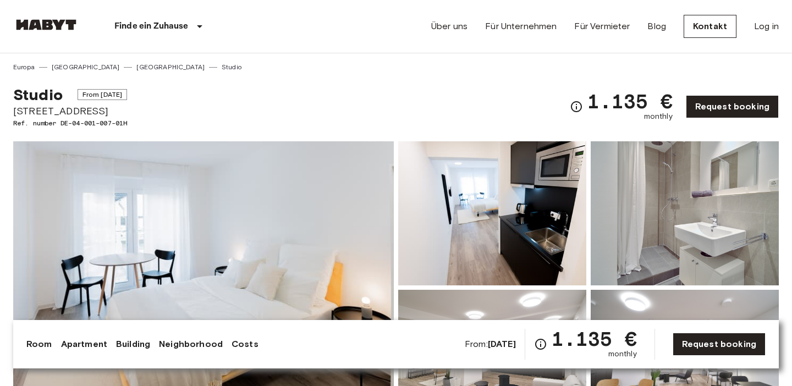
scroll to position [525, 0]
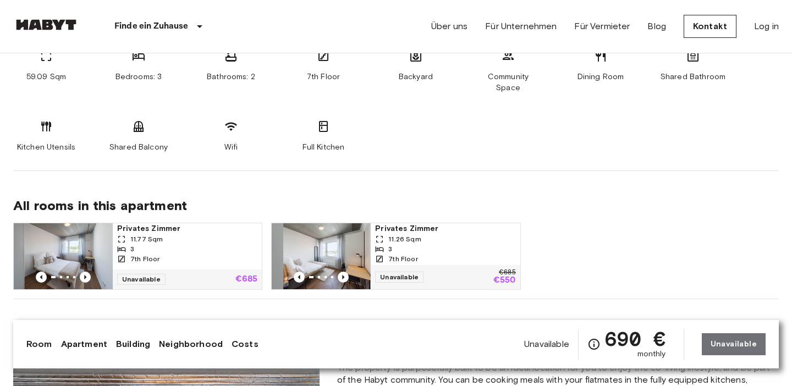
scroll to position [656, 0]
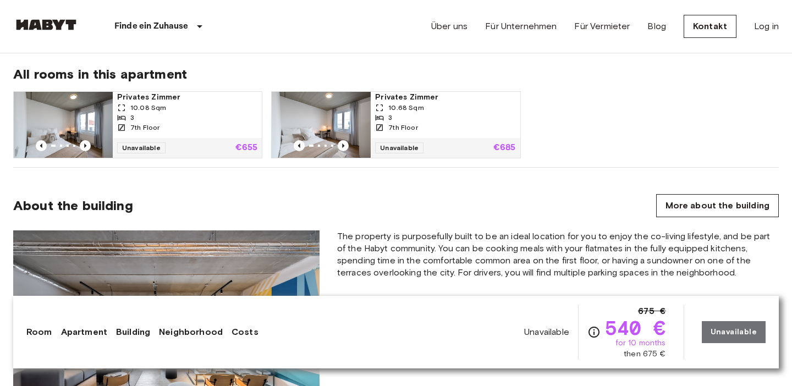
scroll to position [791, 0]
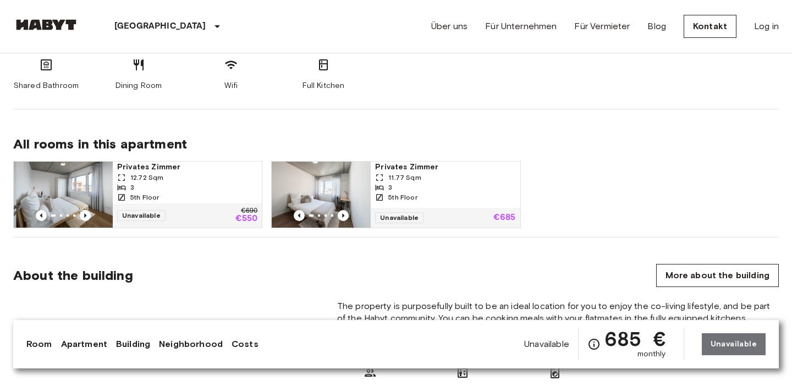
scroll to position [720, 0]
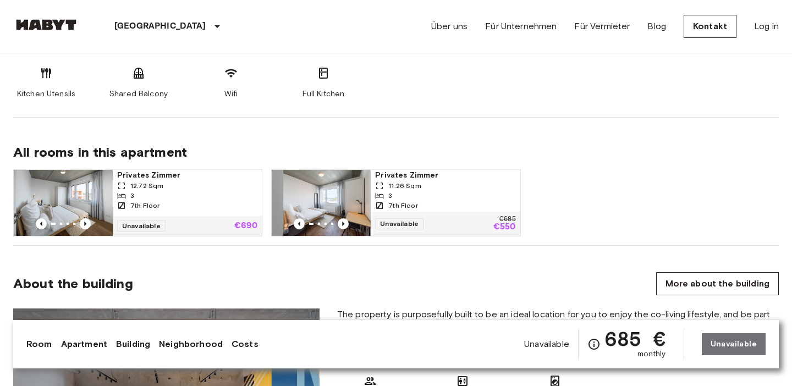
scroll to position [703, 0]
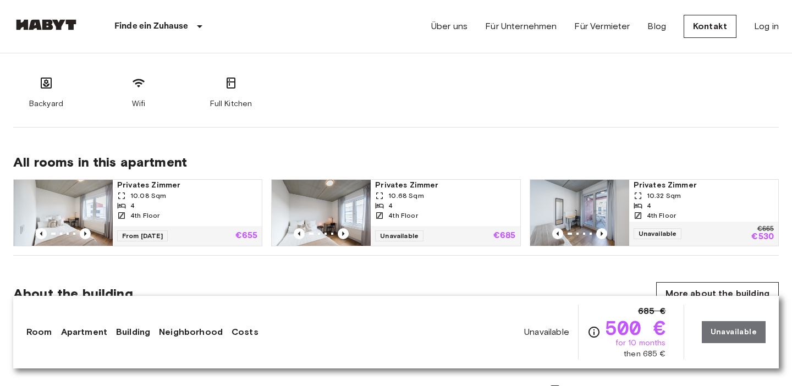
scroll to position [705, 0]
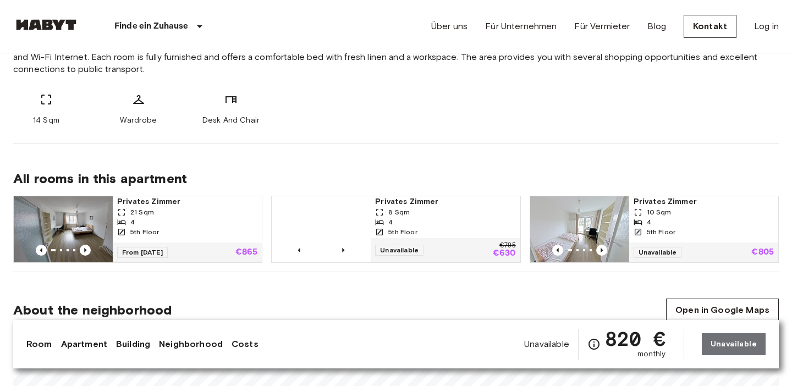
scroll to position [452, 0]
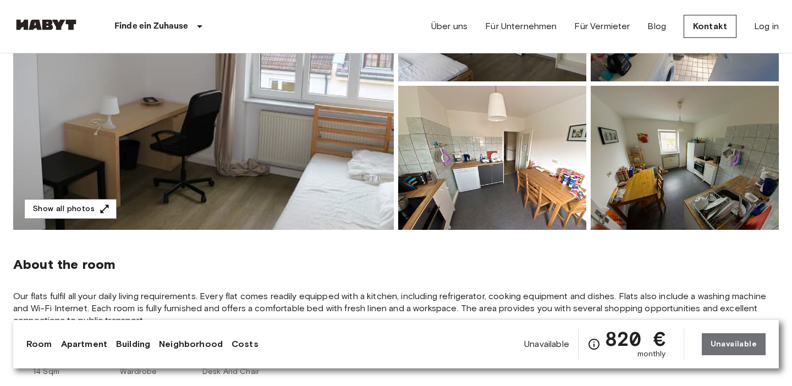
scroll to position [152, 0]
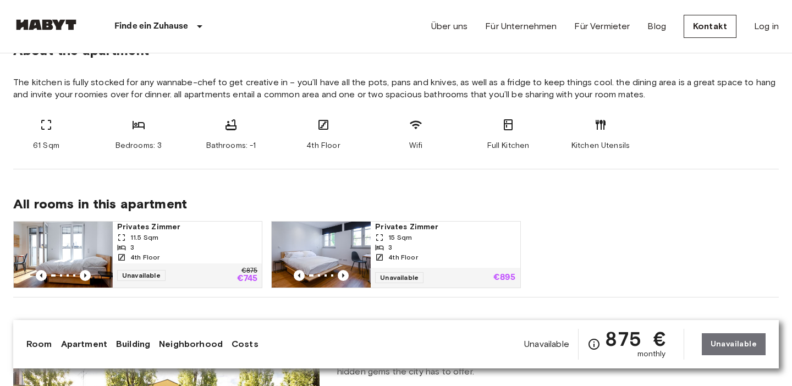
scroll to position [586, 0]
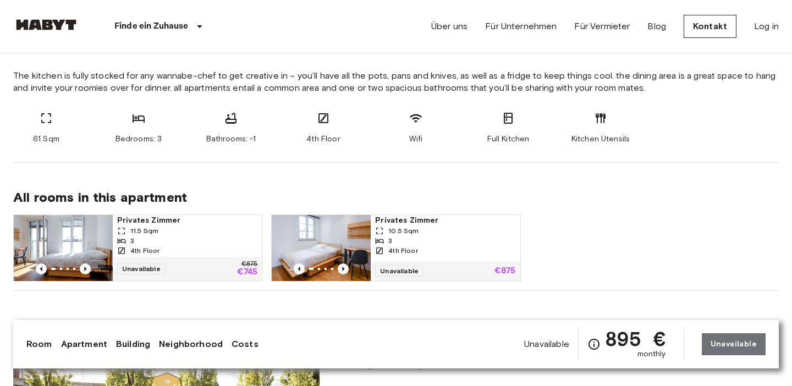
scroll to position [591, 0]
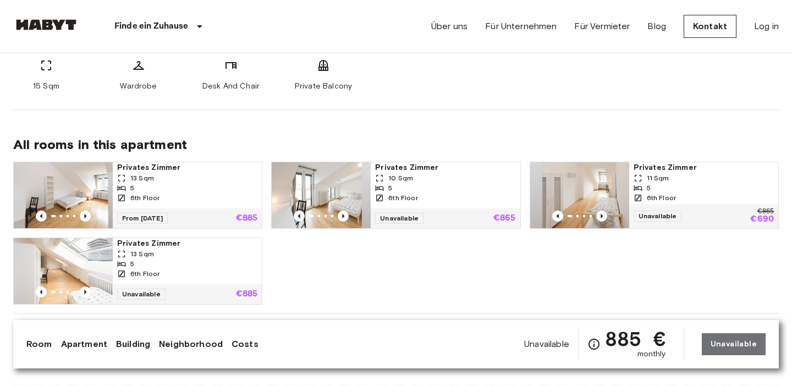
scroll to position [482, 0]
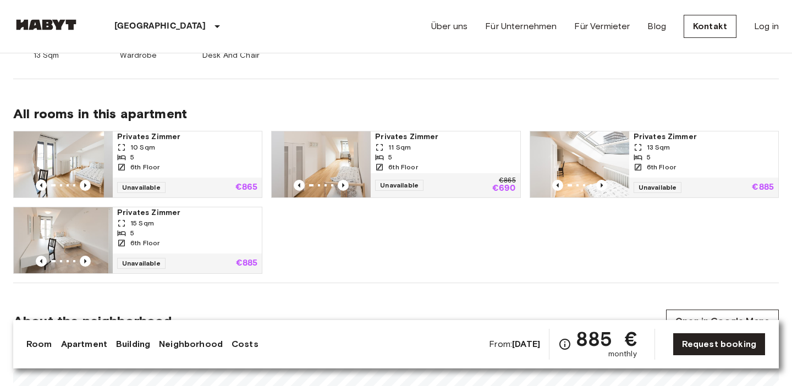
scroll to position [526, 0]
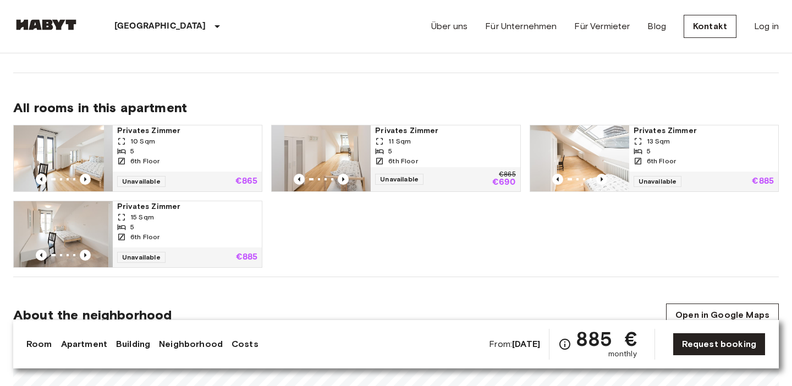
click at [411, 221] on div "Privates [PERSON_NAME] 10 Sqm 5 6th Floor Unavailable €865 Privates [PERSON_NAM…" at bounding box center [391, 192] width 775 height 152
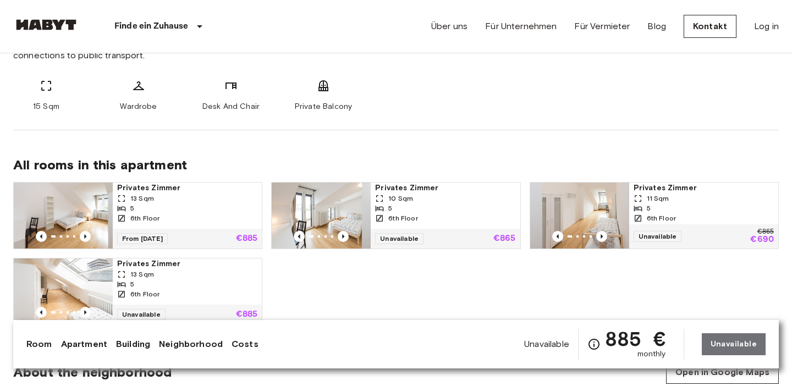
scroll to position [482, 0]
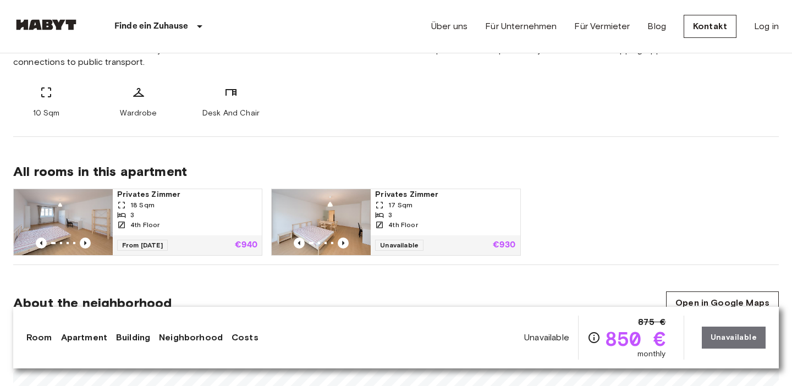
scroll to position [459, 0]
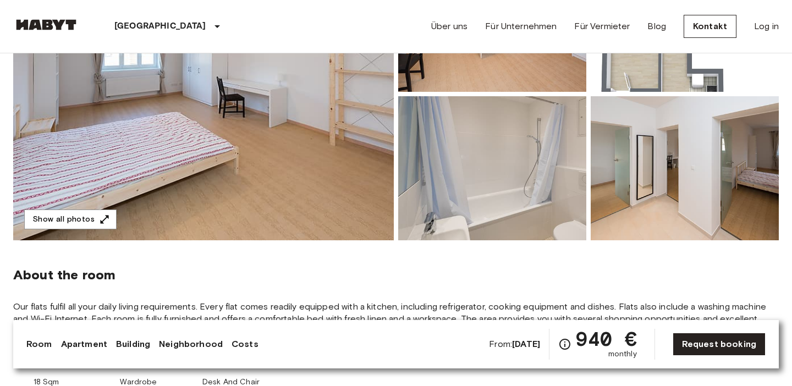
scroll to position [193, 0]
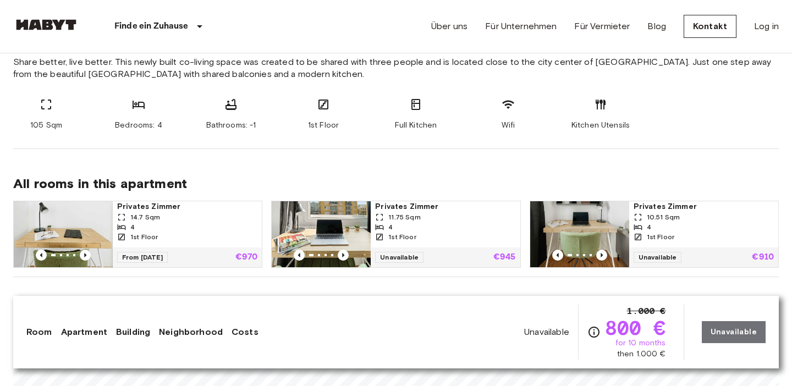
scroll to position [456, 0]
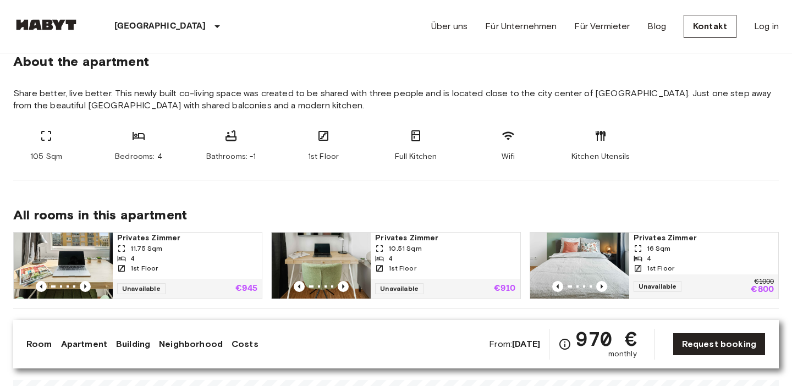
scroll to position [408, 0]
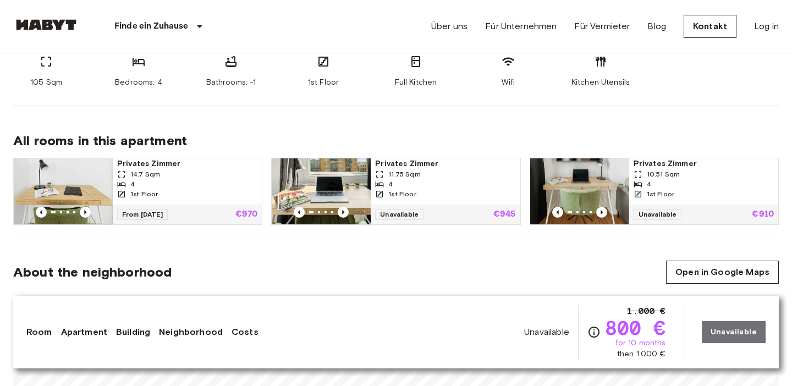
scroll to position [492, 0]
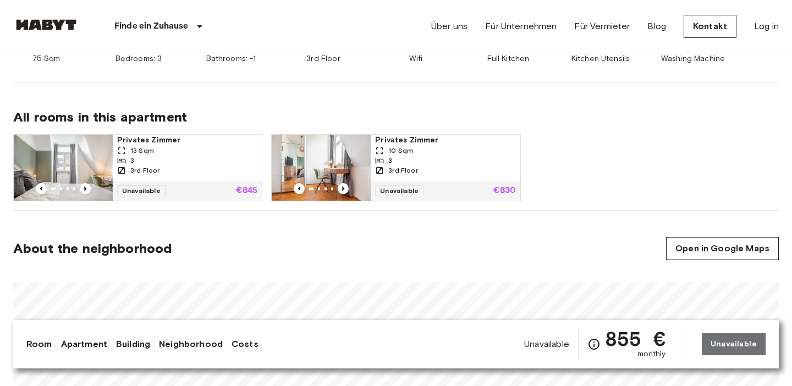
scroll to position [507, 0]
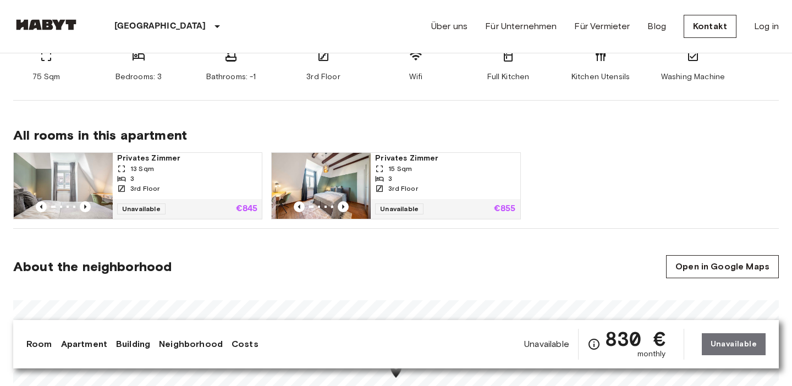
scroll to position [495, 0]
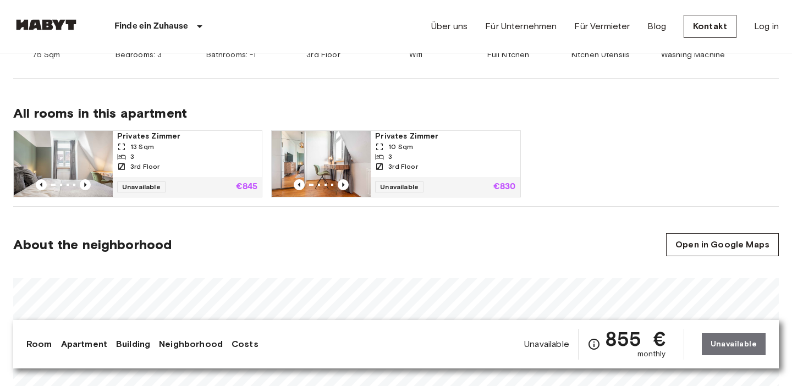
scroll to position [515, 0]
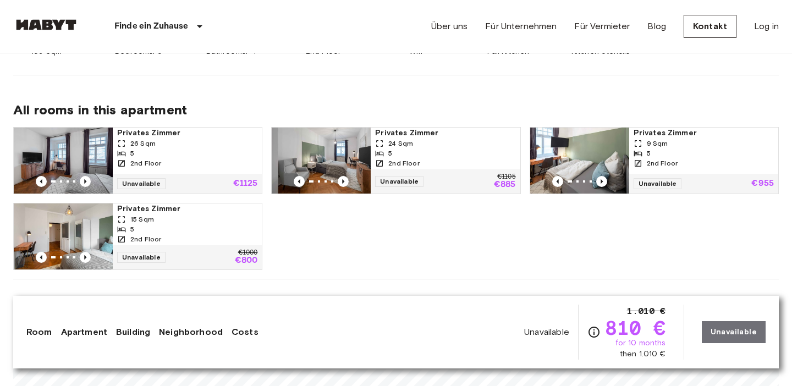
scroll to position [523, 0]
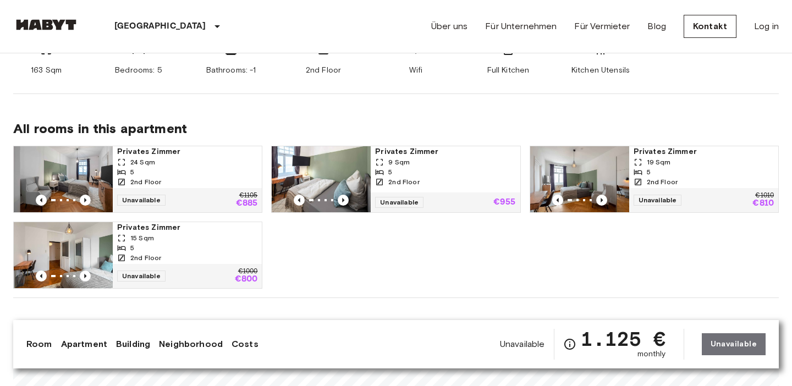
scroll to position [496, 0]
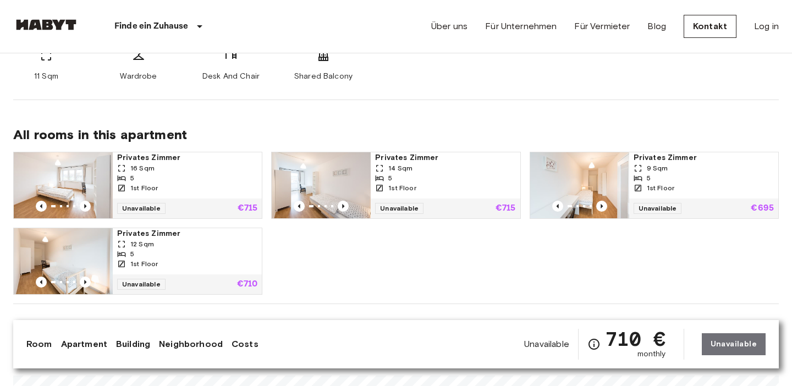
scroll to position [492, 0]
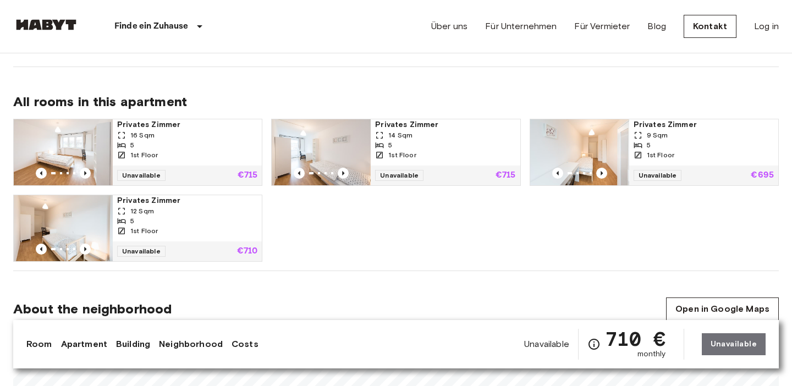
scroll to position [535, 0]
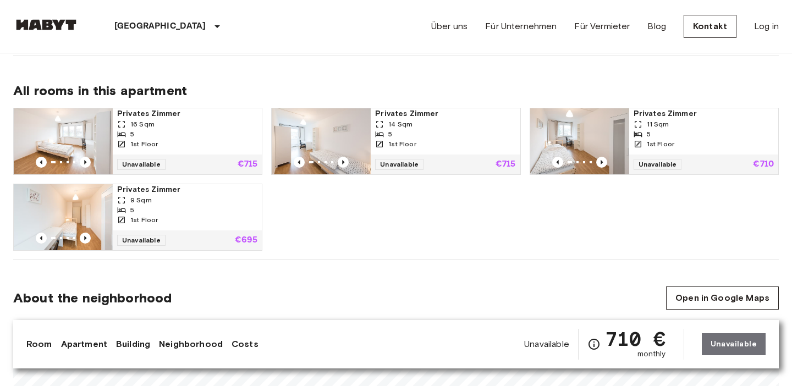
scroll to position [544, 0]
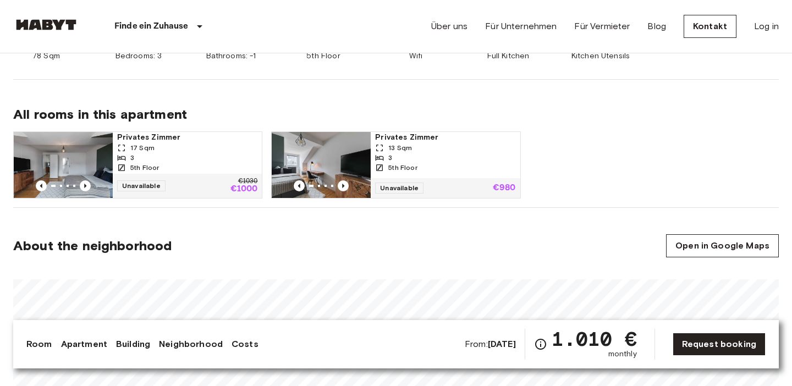
scroll to position [584, 0]
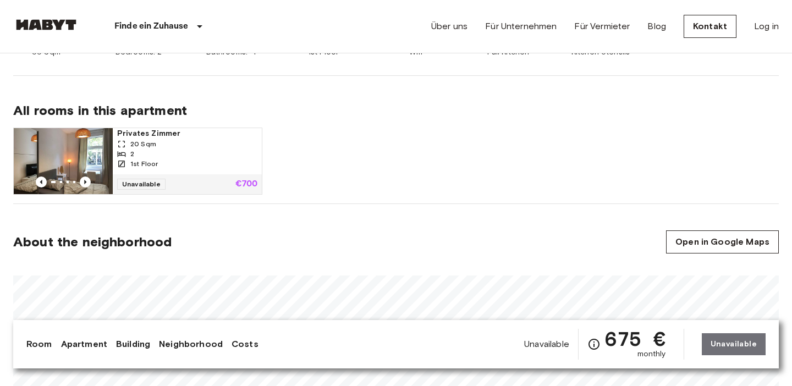
scroll to position [524, 0]
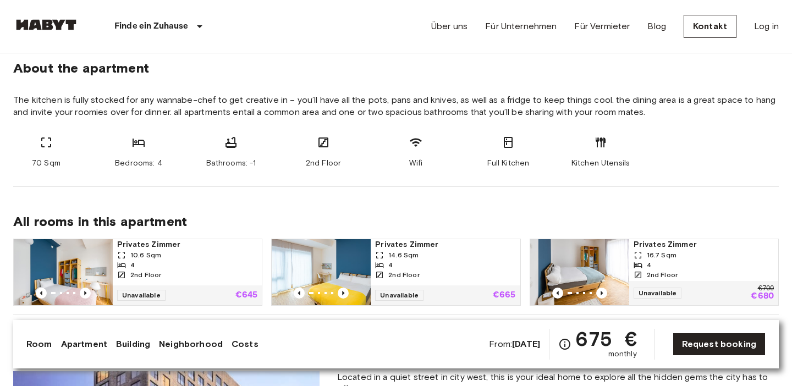
scroll to position [567, 0]
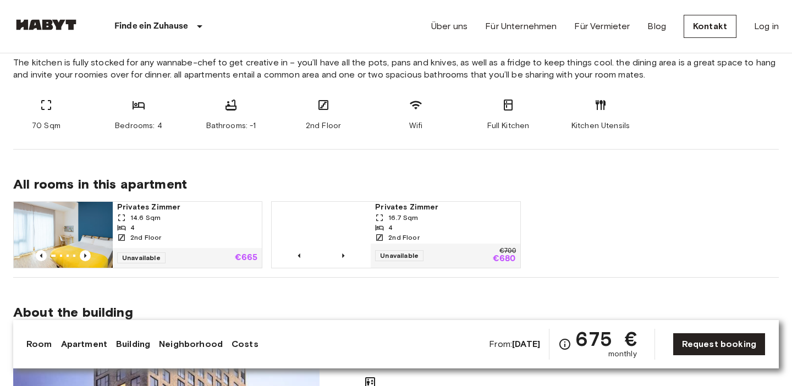
scroll to position [606, 0]
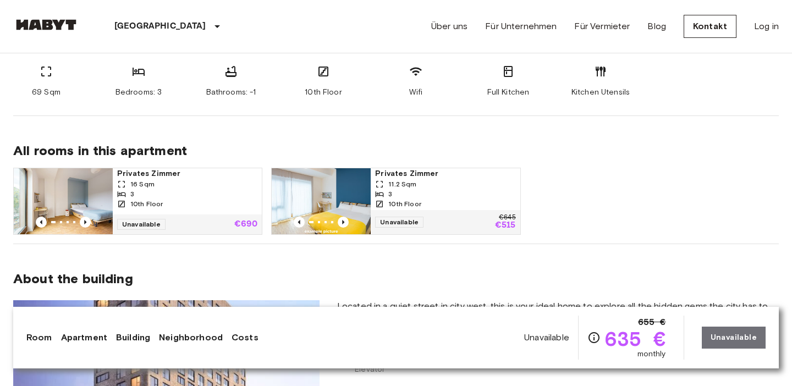
scroll to position [644, 0]
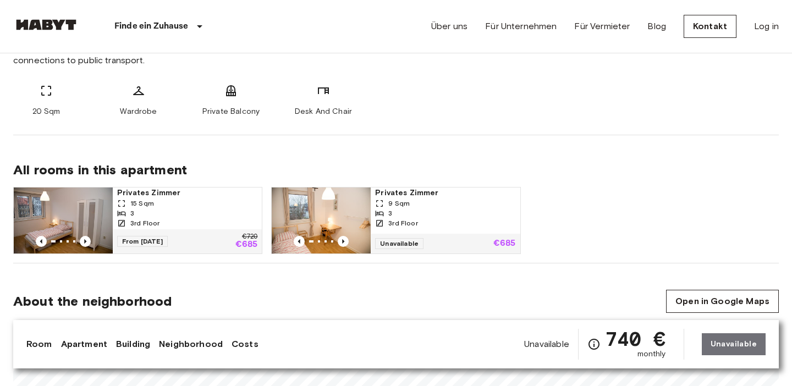
scroll to position [473, 0]
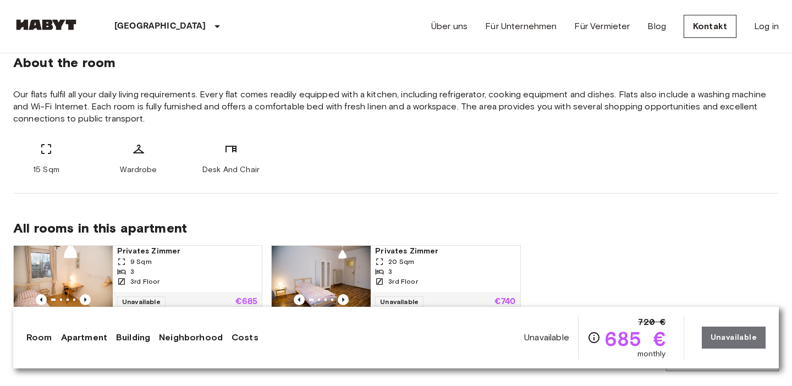
scroll to position [404, 0]
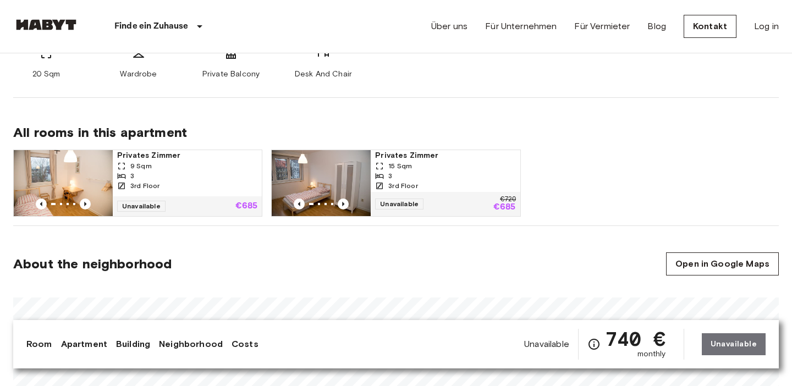
scroll to position [505, 0]
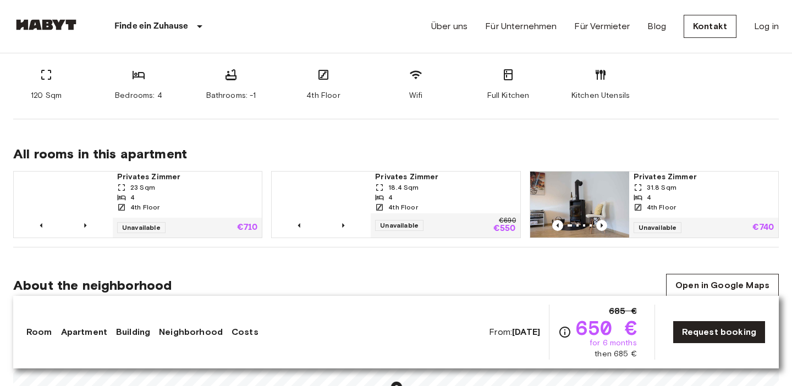
scroll to position [467, 0]
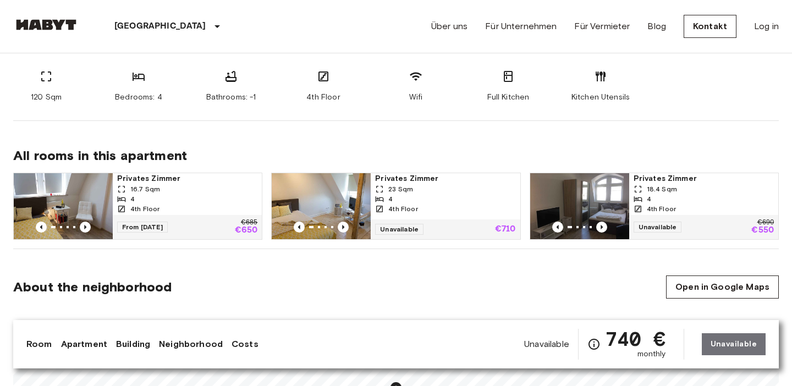
scroll to position [465, 0]
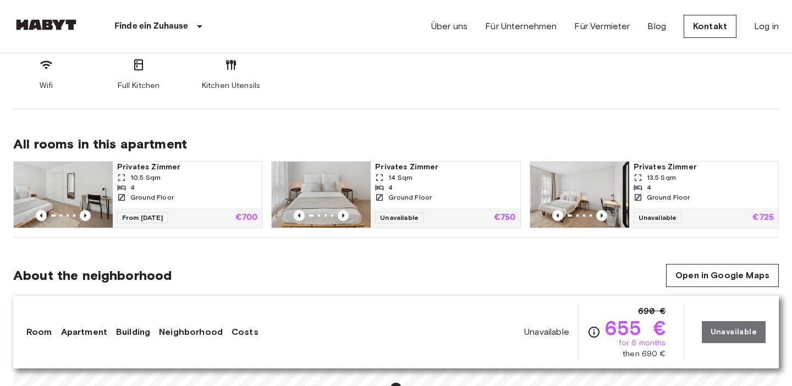
scroll to position [716, 0]
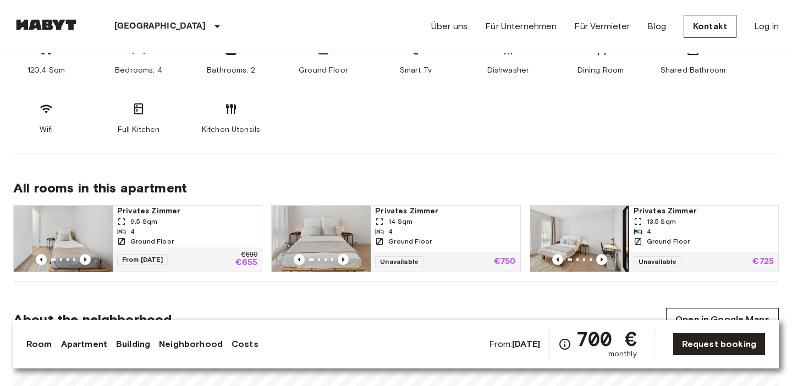
scroll to position [670, 0]
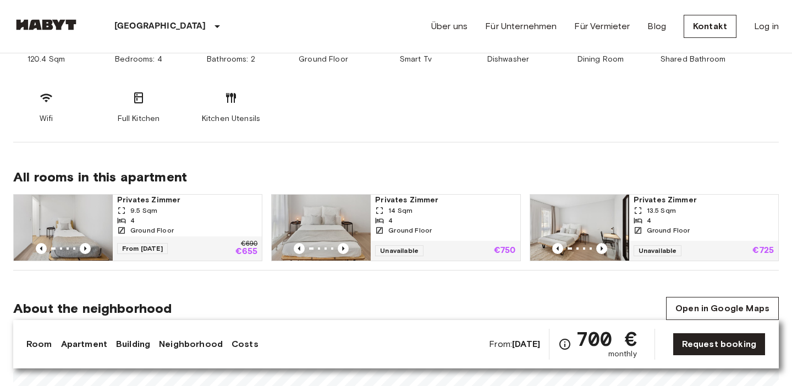
click at [197, 220] on div "4" at bounding box center [187, 221] width 140 height 10
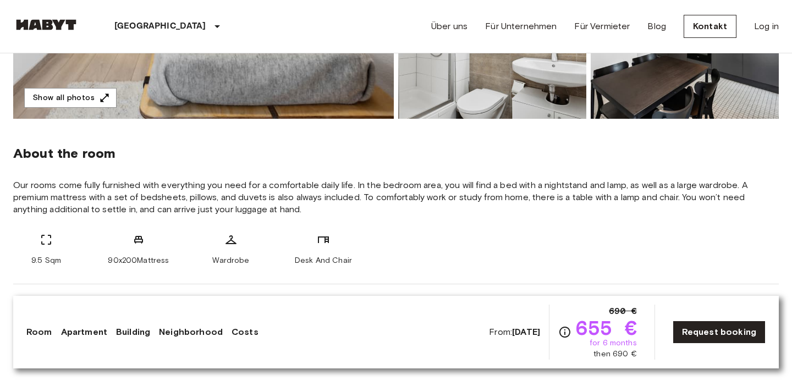
scroll to position [329, 0]
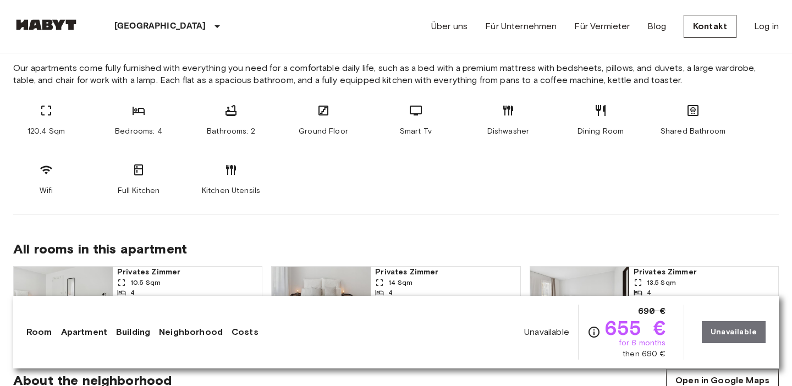
scroll to position [612, 0]
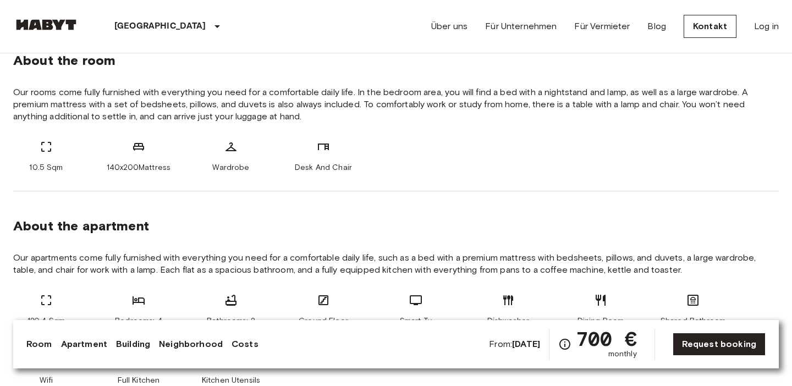
scroll to position [407, 0]
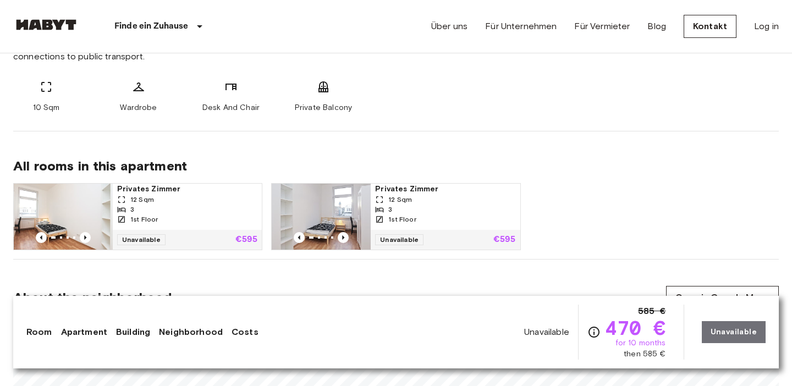
scroll to position [482, 0]
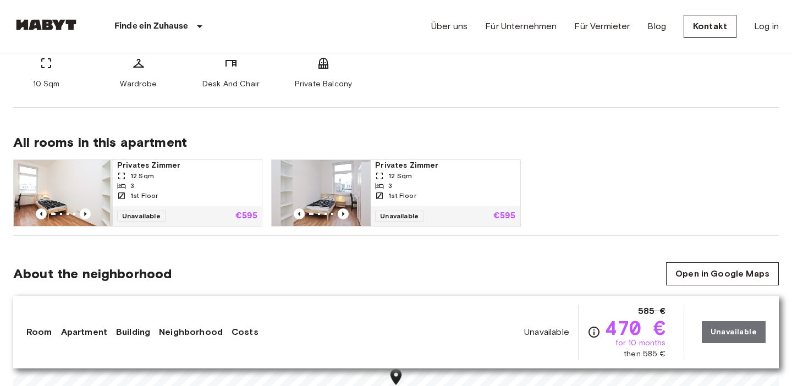
scroll to position [530, 0]
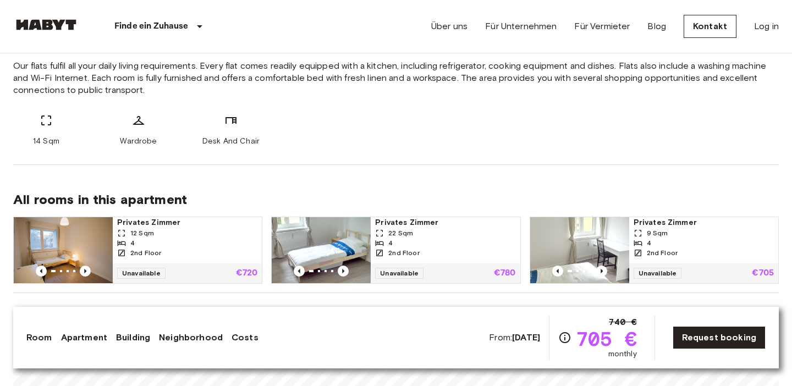
scroll to position [424, 0]
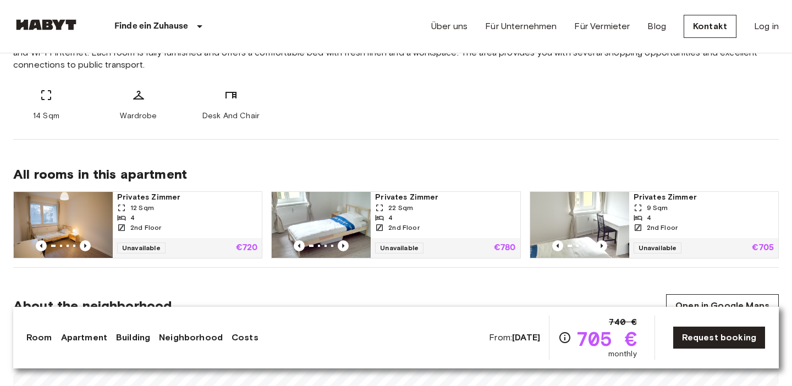
scroll to position [468, 0]
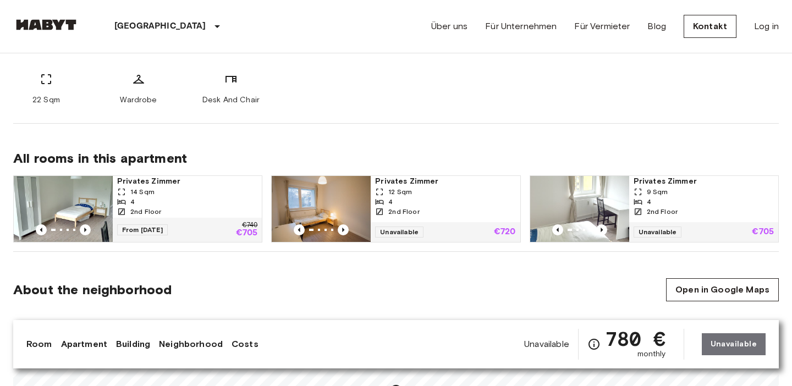
scroll to position [474, 0]
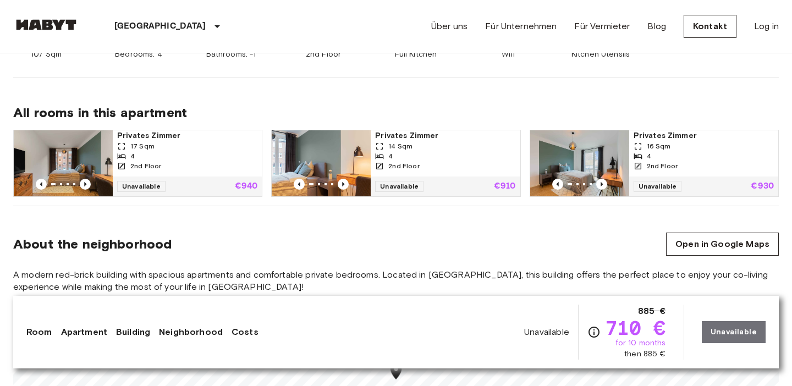
scroll to position [677, 0]
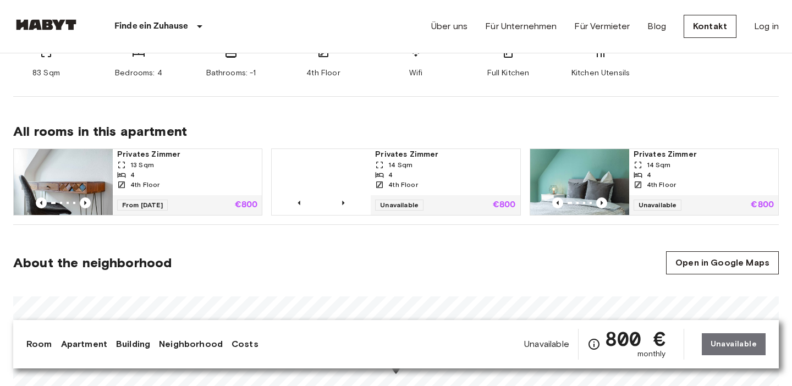
scroll to position [491, 0]
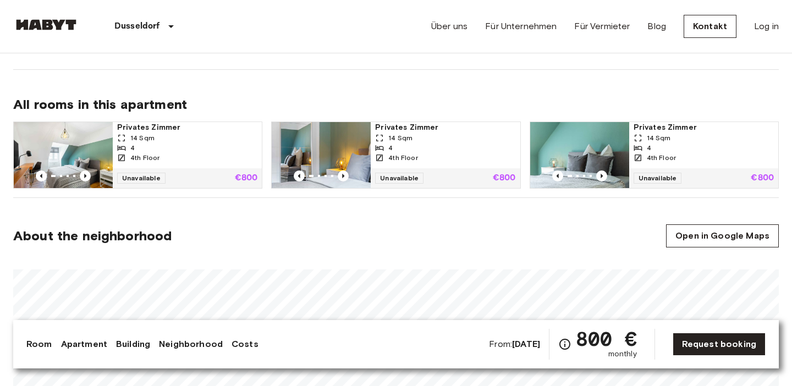
scroll to position [522, 0]
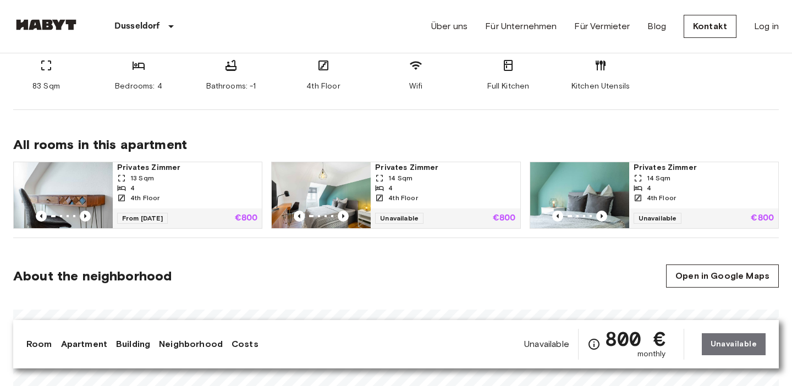
scroll to position [490, 0]
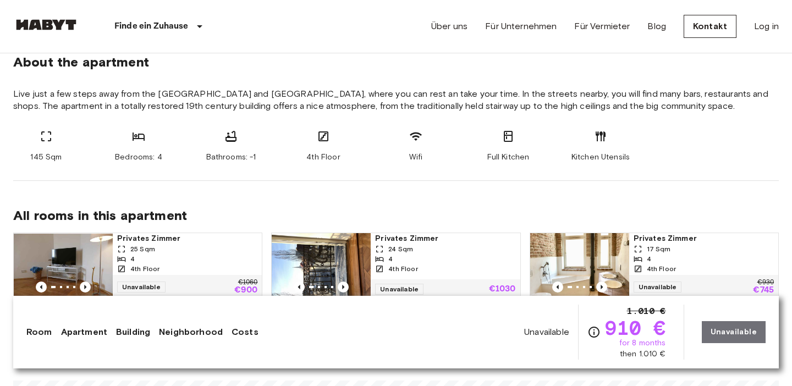
scroll to position [503, 0]
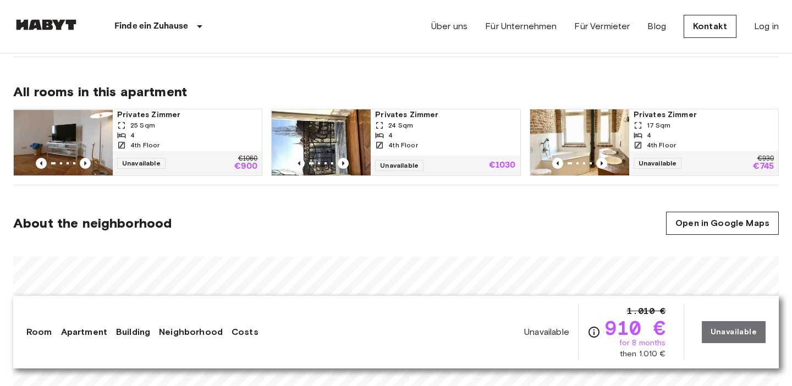
scroll to position [541, 0]
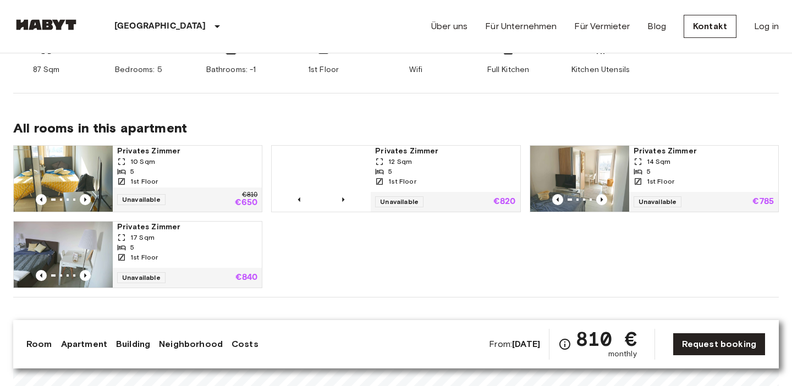
scroll to position [495, 0]
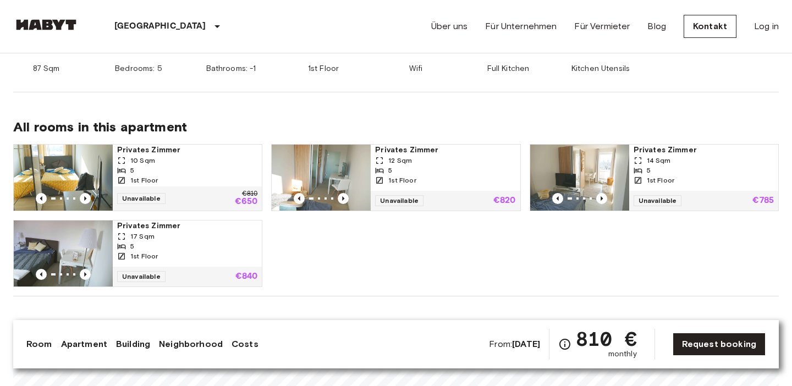
click at [407, 108] on div "All rooms in this apartment Privates Zimmer 10 Sqm 5 1st Floor Unavailable €810…" at bounding box center [396, 194] width 766 height 204
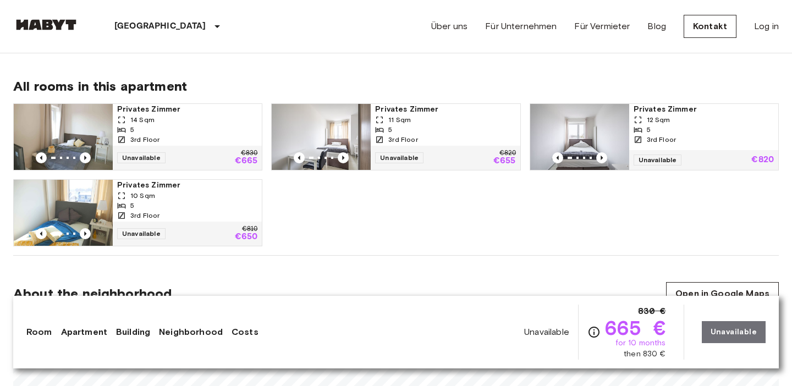
scroll to position [547, 0]
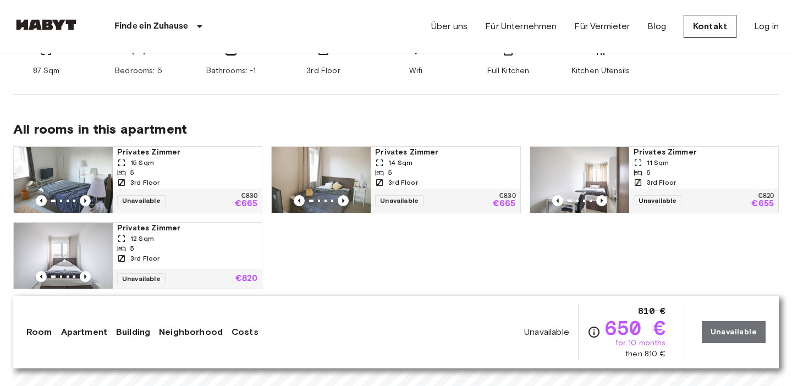
scroll to position [532, 0]
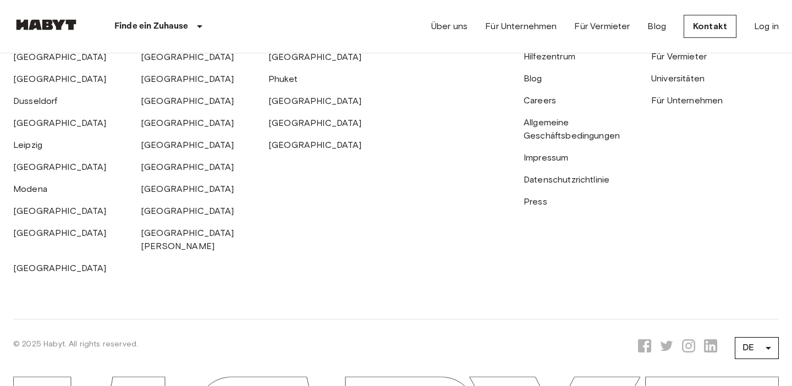
scroll to position [3069, 0]
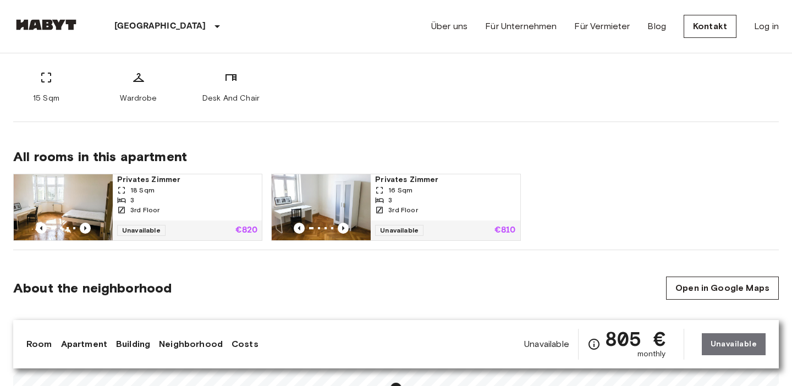
scroll to position [478, 0]
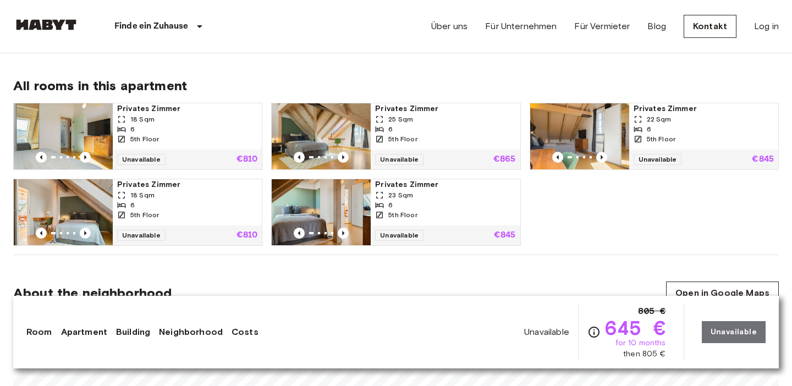
scroll to position [551, 0]
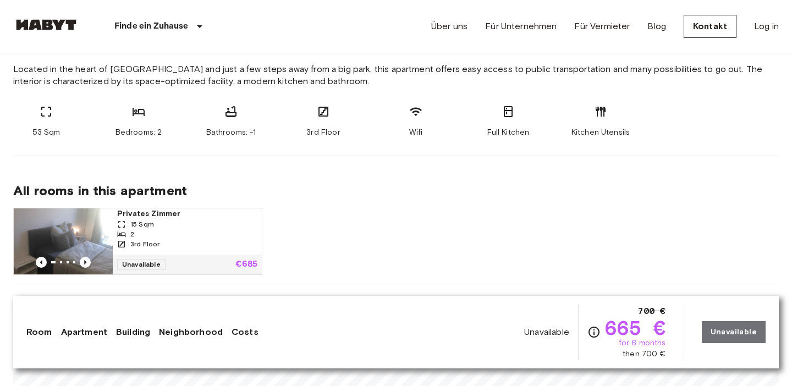
scroll to position [513, 0]
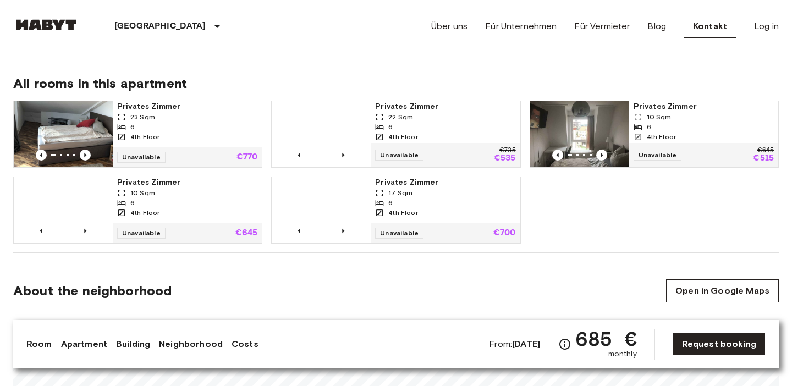
scroll to position [540, 0]
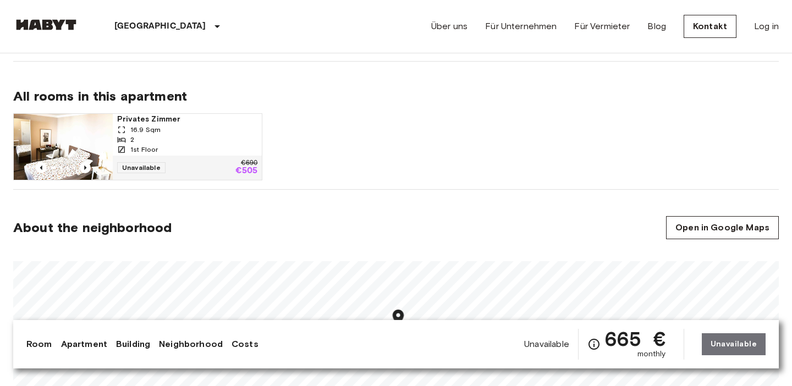
scroll to position [562, 0]
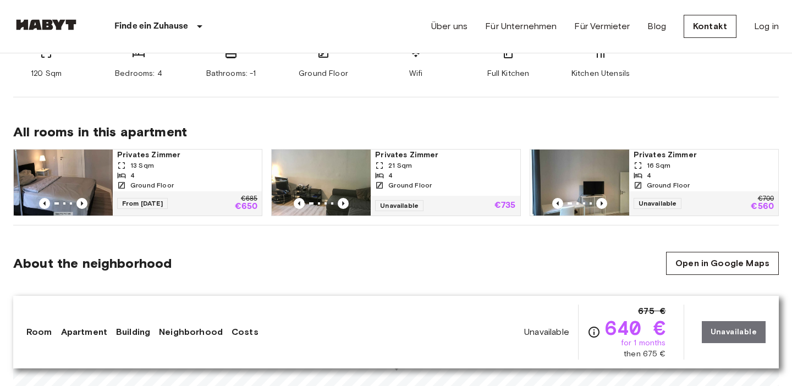
scroll to position [506, 0]
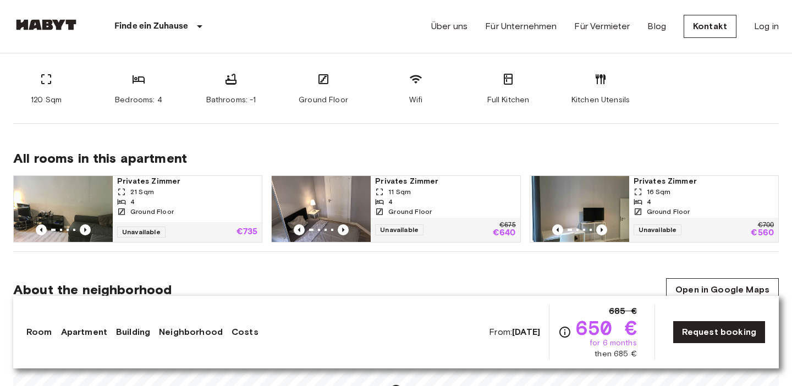
scroll to position [471, 0]
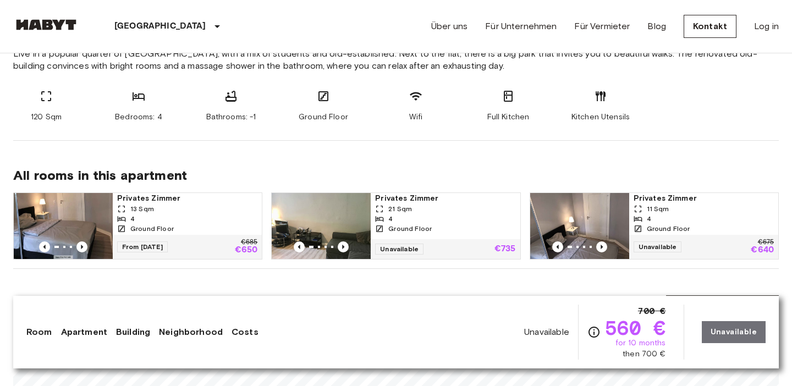
scroll to position [459, 0]
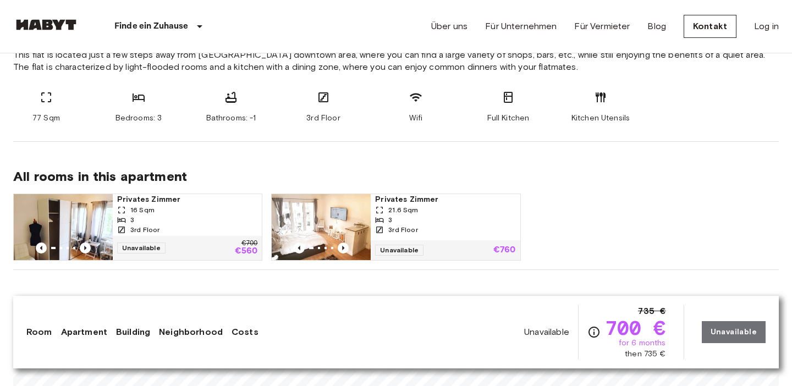
scroll to position [459, 0]
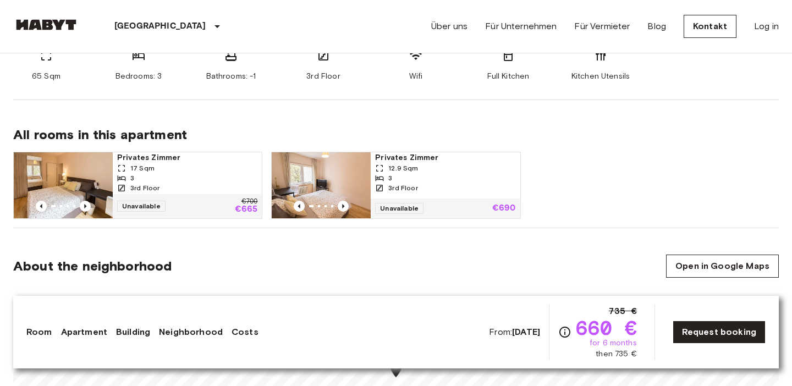
scroll to position [509, 0]
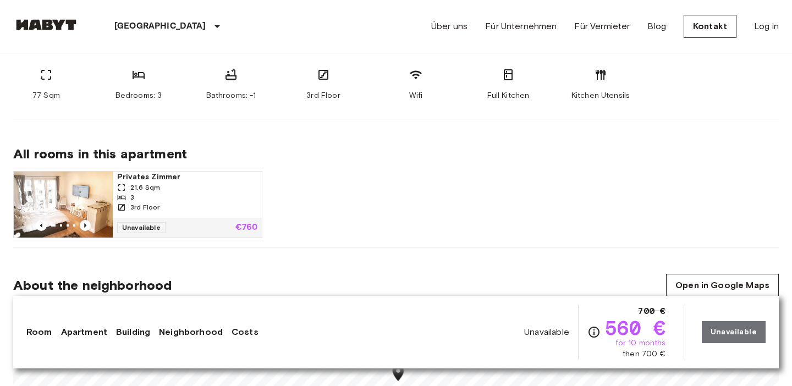
scroll to position [481, 0]
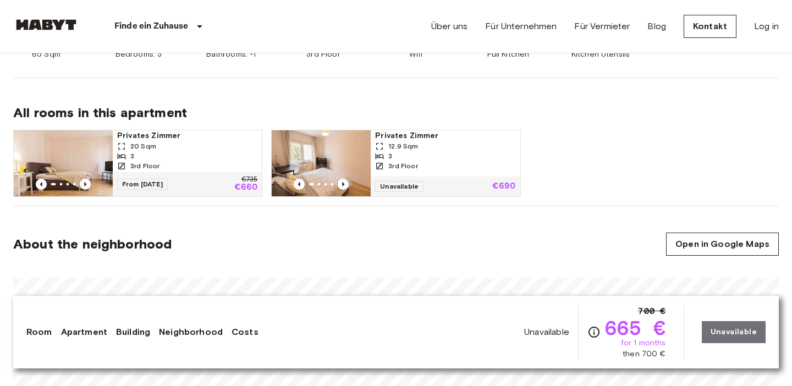
scroll to position [510, 0]
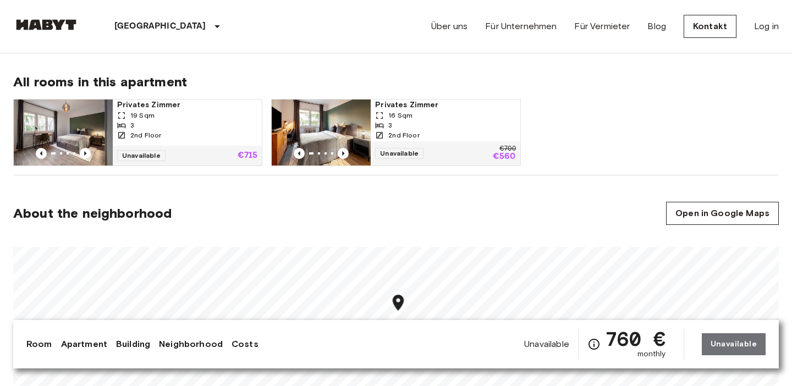
scroll to position [541, 0]
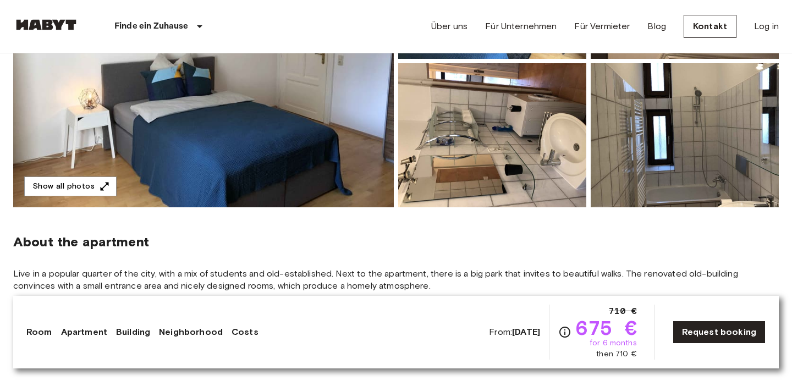
scroll to position [244, 0]
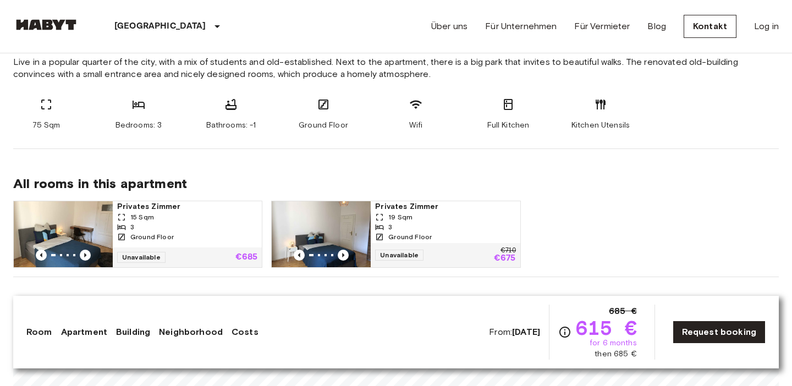
scroll to position [452, 0]
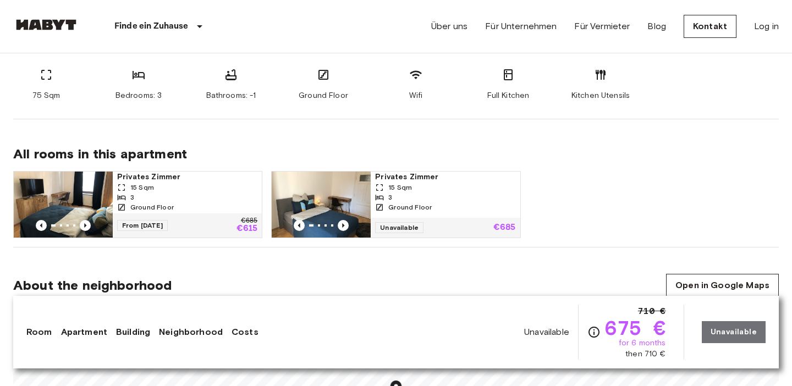
scroll to position [478, 0]
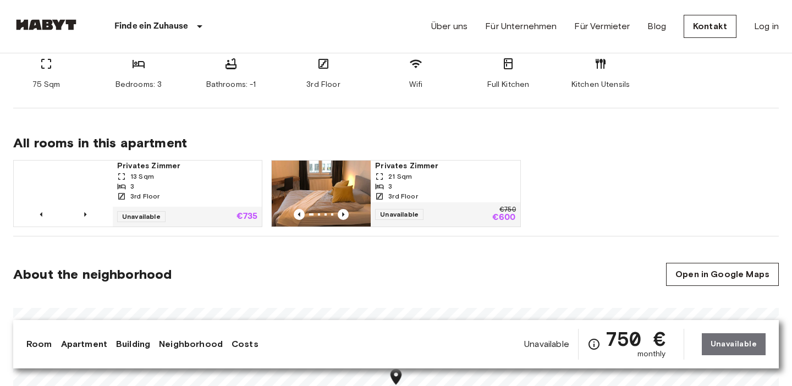
scroll to position [493, 0]
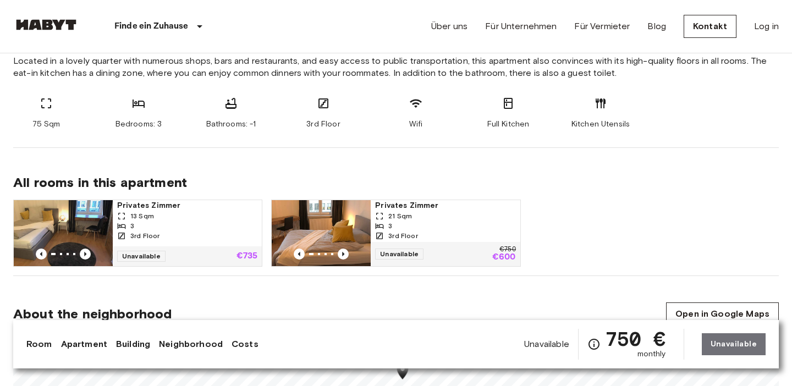
scroll to position [473, 0]
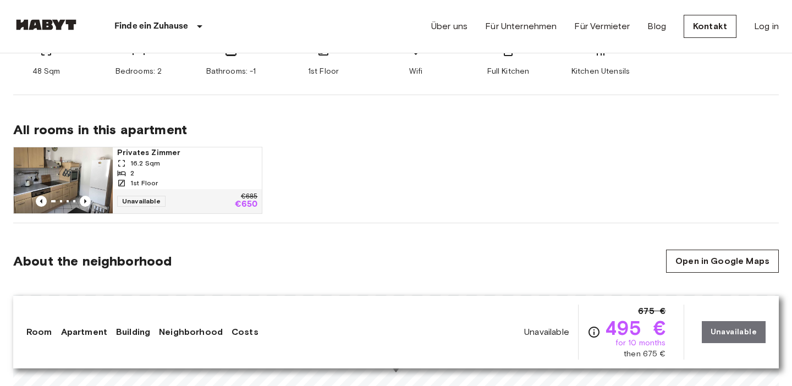
scroll to position [507, 0]
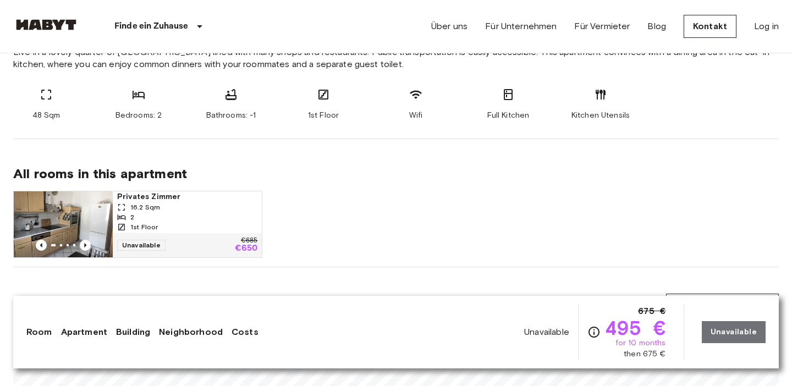
scroll to position [461, 0]
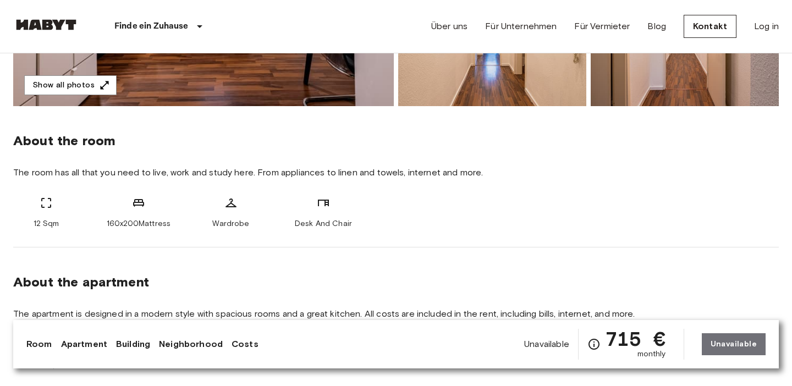
scroll to position [528, 0]
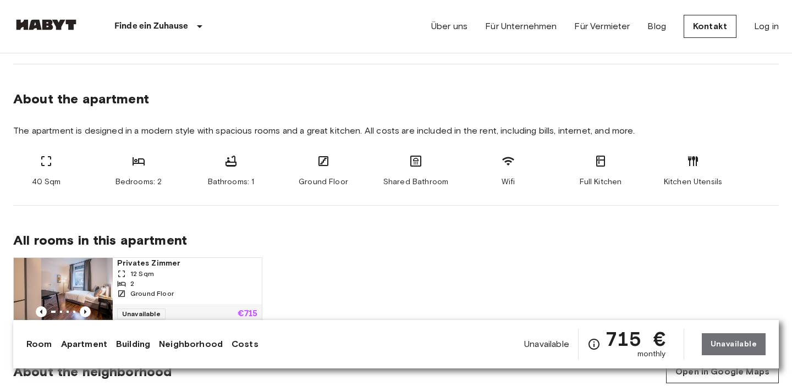
scroll to position [516, 0]
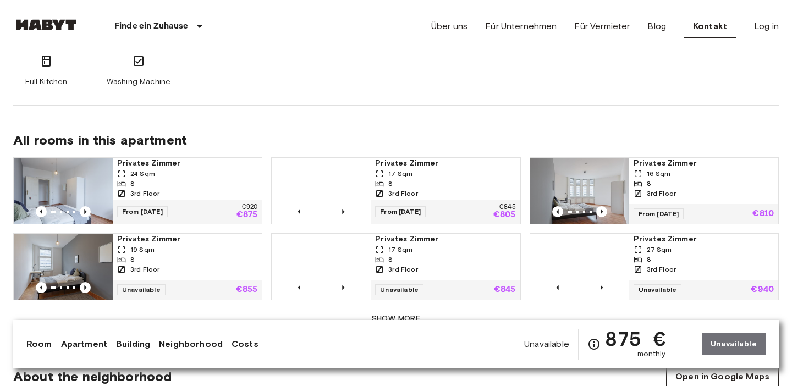
scroll to position [695, 0]
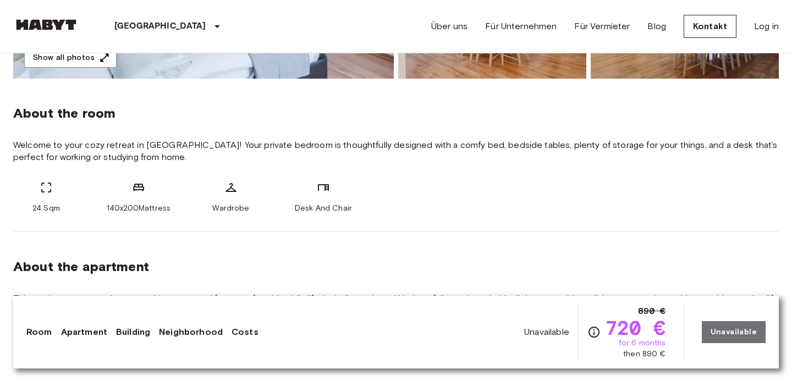
scroll to position [368, 0]
